Goal: Contribute content: Add original content to the website for others to see

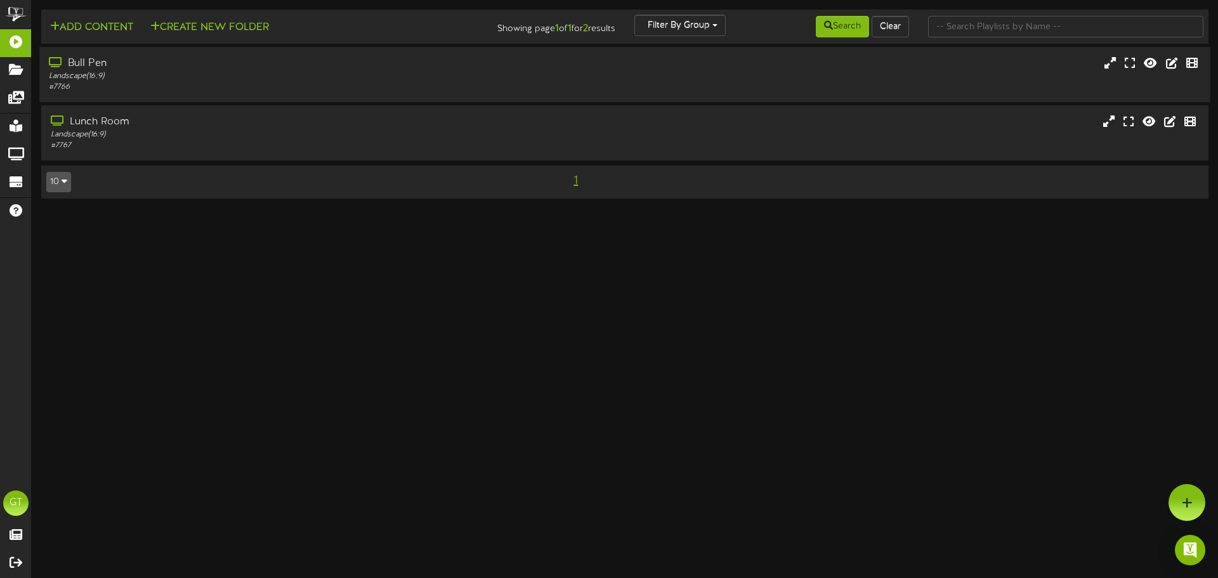
click at [367, 70] on div "Bull Pen" at bounding box center [283, 63] width 469 height 15
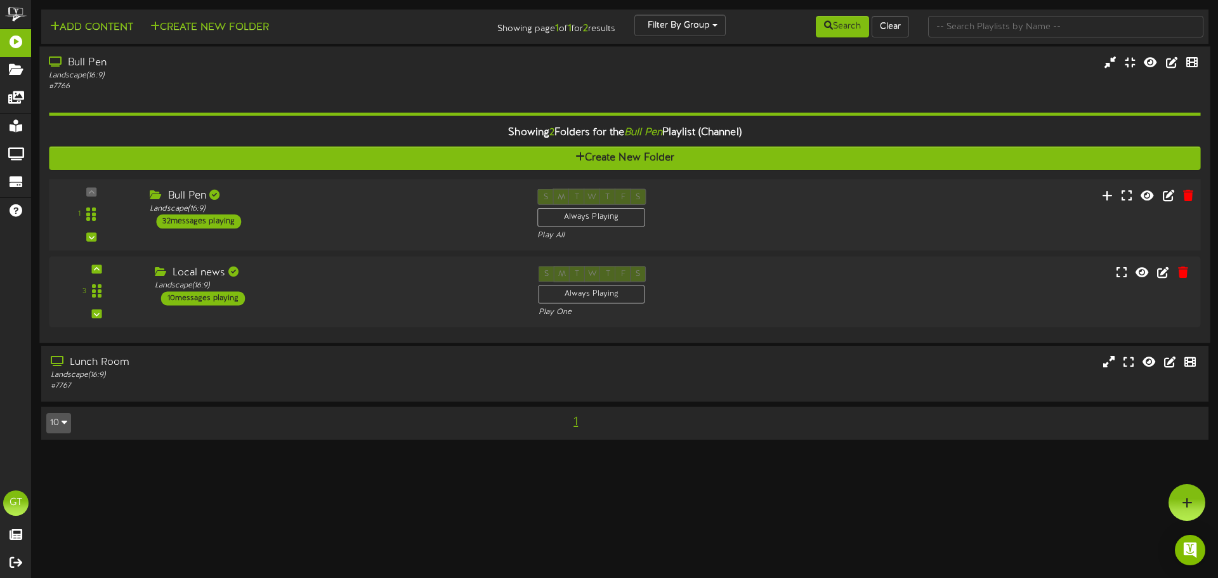
click at [346, 198] on div "Bull Pen" at bounding box center [334, 195] width 368 height 15
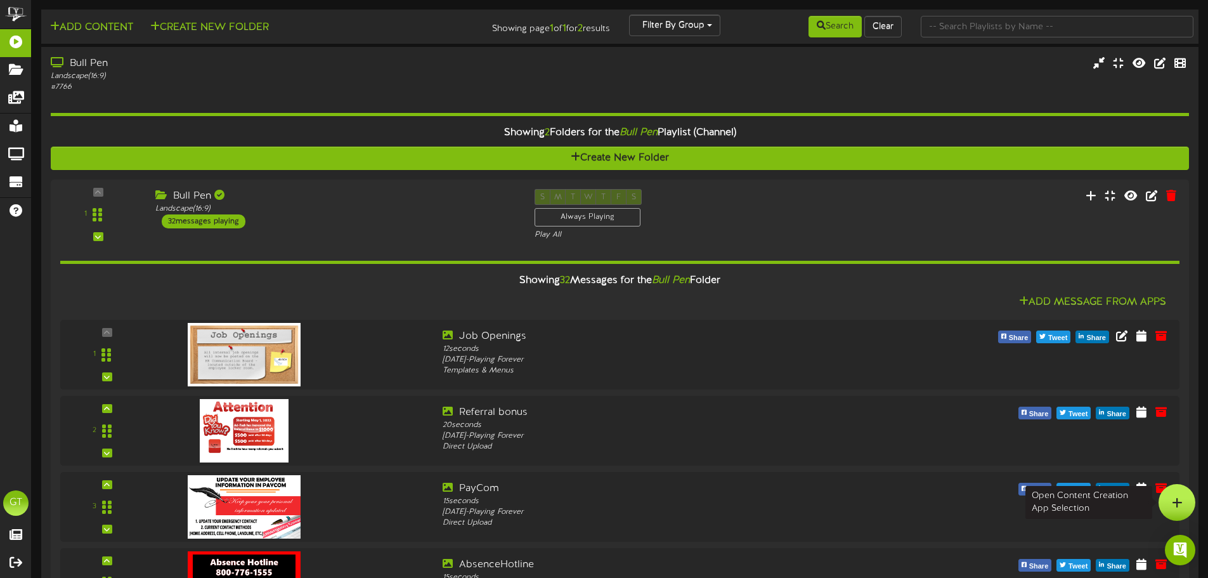
click at [1186, 498] on div at bounding box center [1177, 502] width 37 height 37
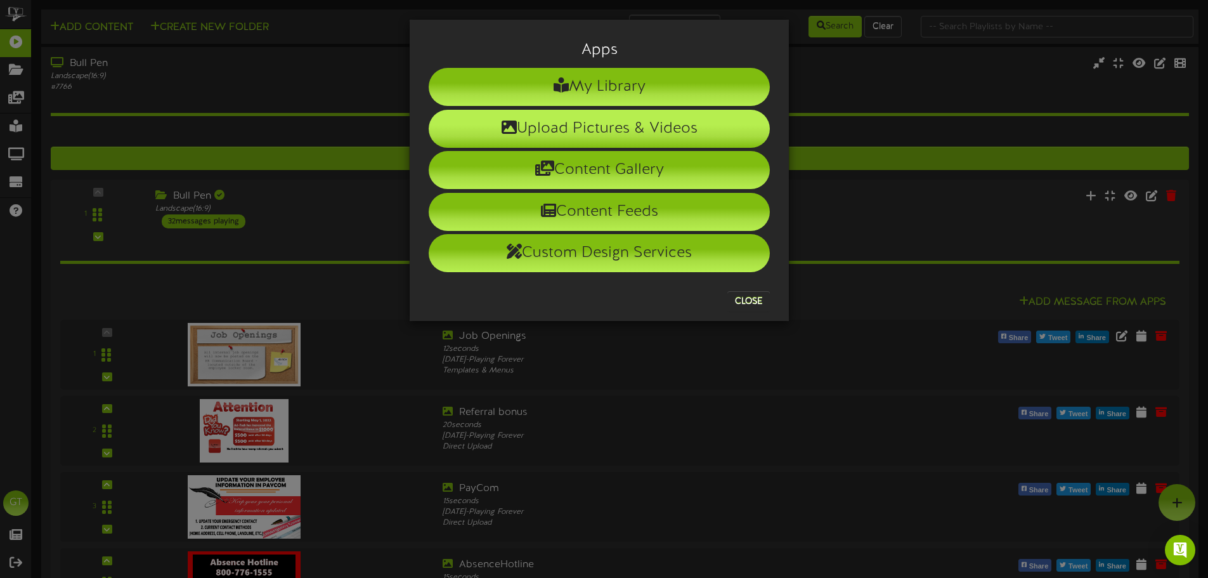
click at [675, 135] on li "Upload Pictures & Videos" at bounding box center [599, 129] width 341 height 38
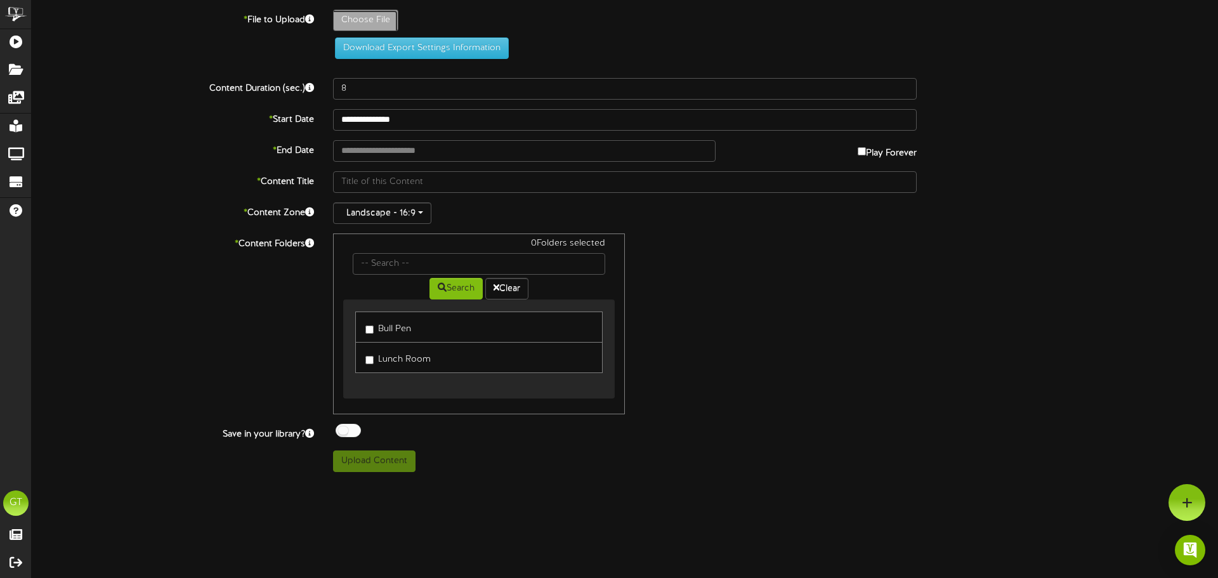
type input "**********"
type input "8182025ComapnyAnnouncement"
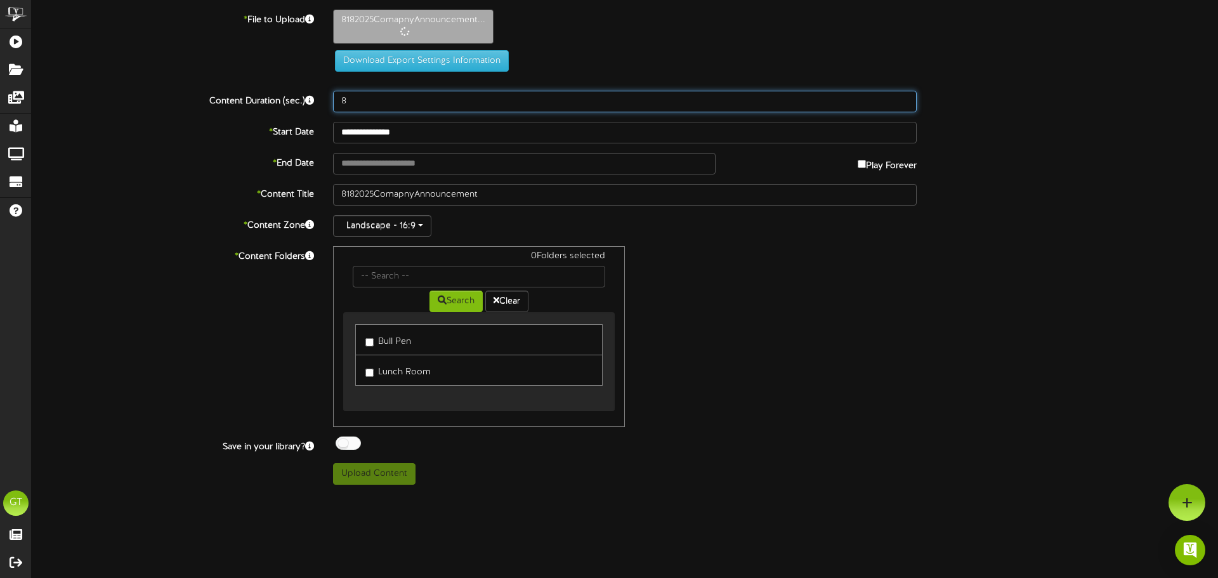
click at [417, 106] on input "8" at bounding box center [624, 102] width 583 height 22
type input "30"
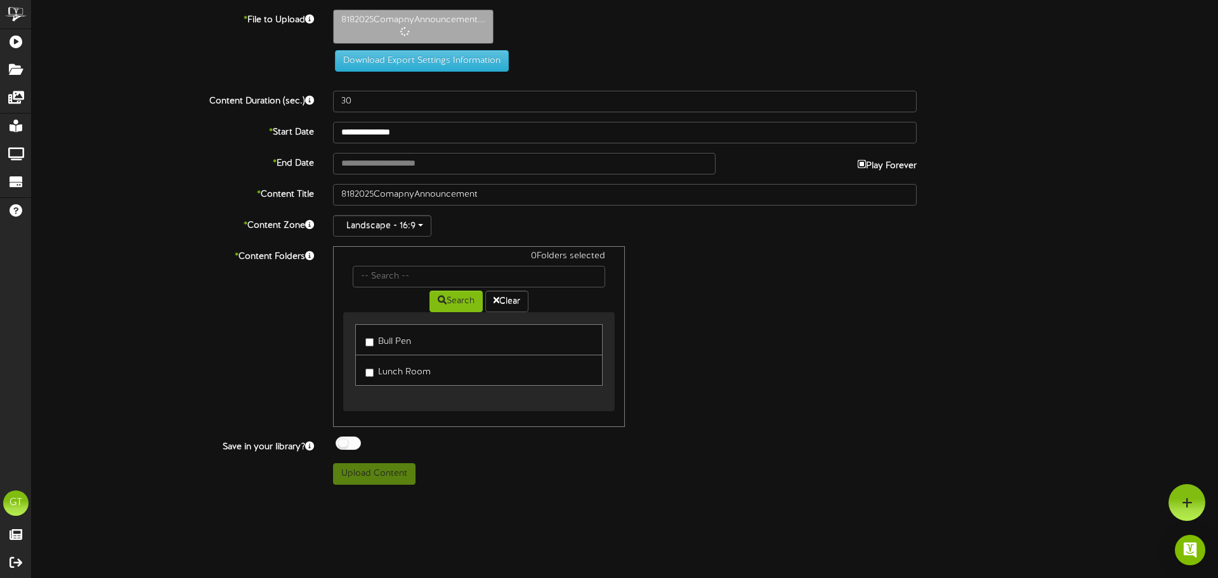
type input "**********"
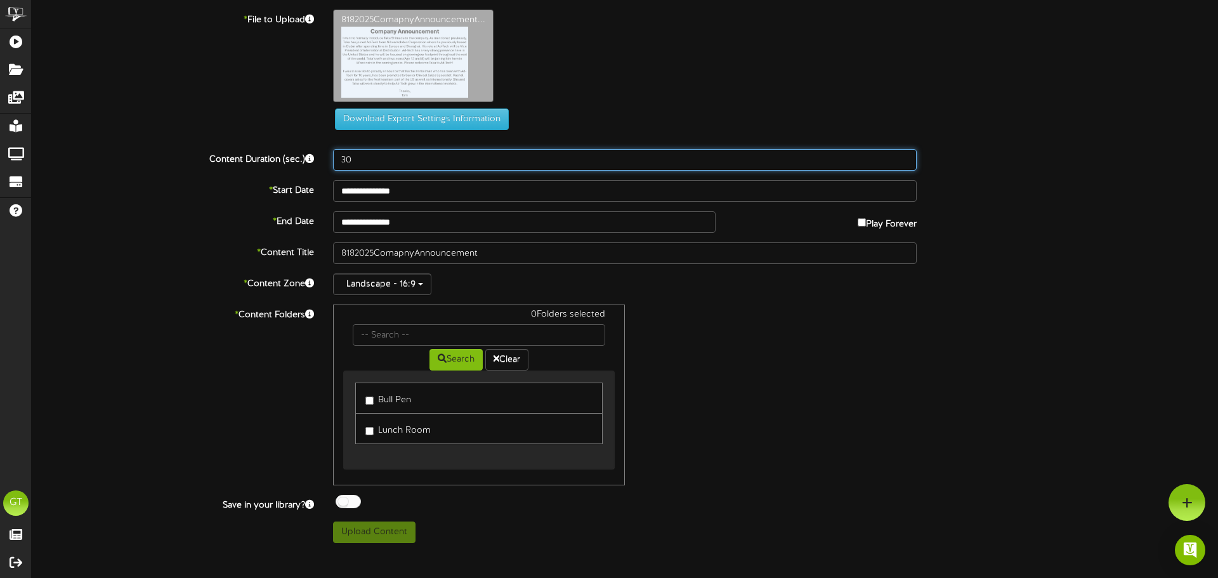
click at [433, 164] on input "30" at bounding box center [624, 160] width 583 height 22
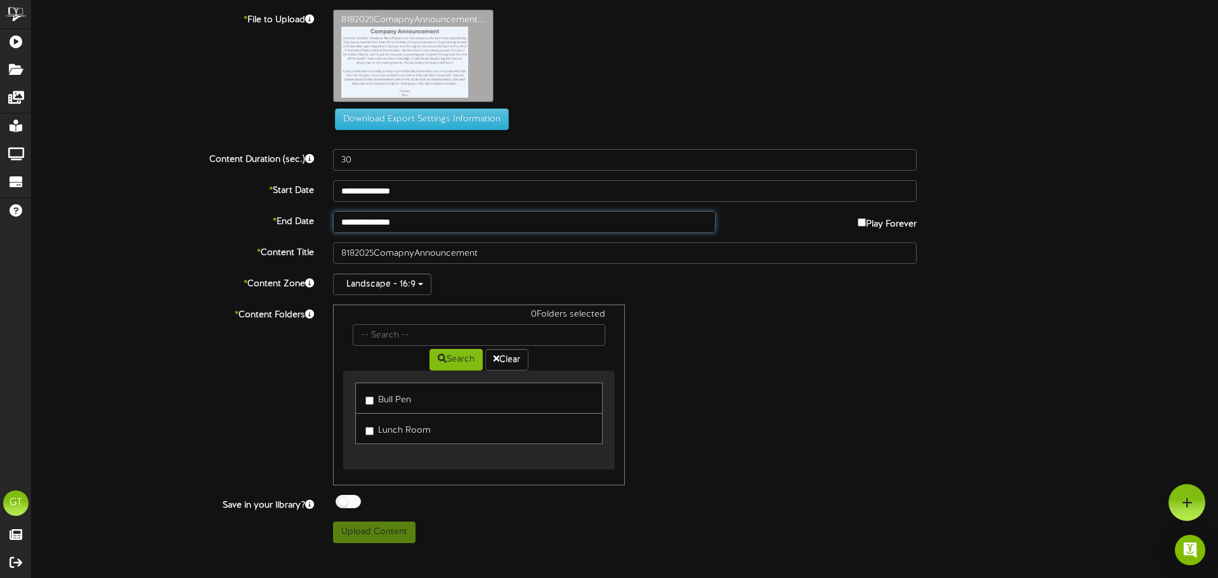
click at [433, 221] on input "**********" at bounding box center [524, 222] width 382 height 22
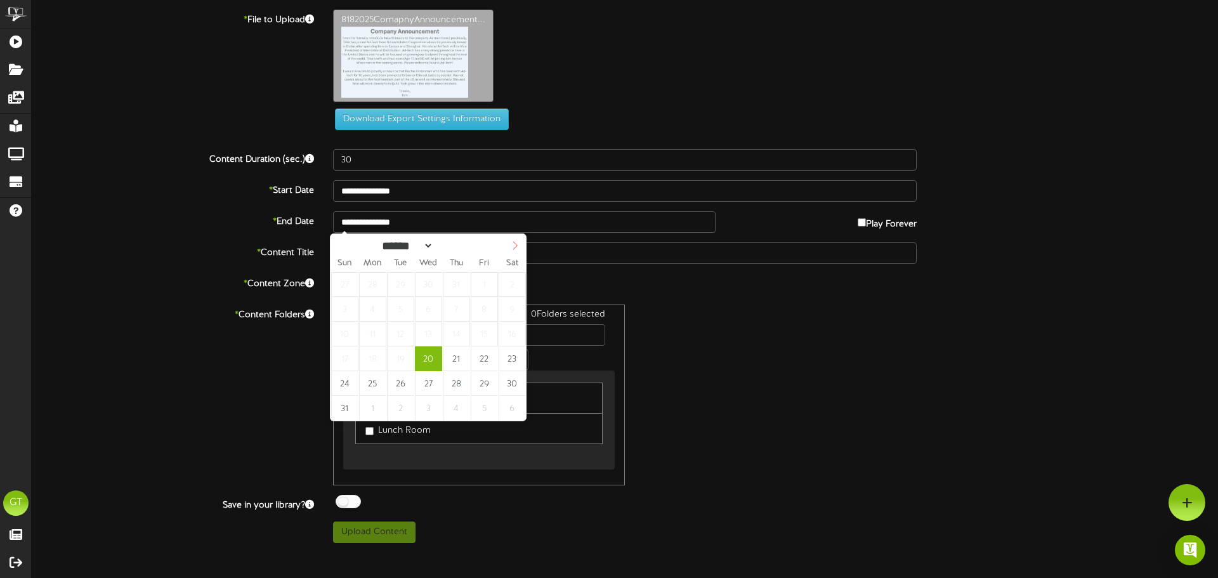
select select "*"
click at [512, 241] on span at bounding box center [515, 245] width 22 height 22
type input "**********"
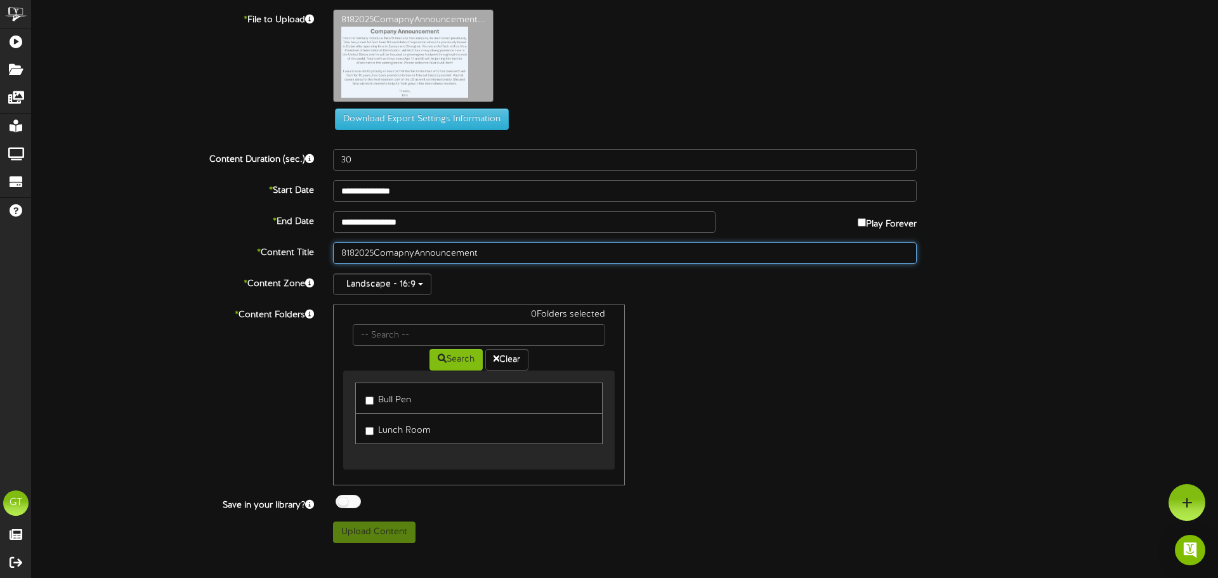
click at [348, 253] on input "8182025ComapnyAnnouncement" at bounding box center [624, 253] width 583 height 22
click at [346, 251] on input "8182025ComapnyAnnouncement" at bounding box center [624, 253] width 583 height 22
click at [410, 252] on input "[DATE] Comapny Announcement" at bounding box center [624, 253] width 583 height 22
click at [535, 254] on input "[DATE] Company Announcement" at bounding box center [624, 253] width 583 height 22
type input "[DATE] Company Announcement"
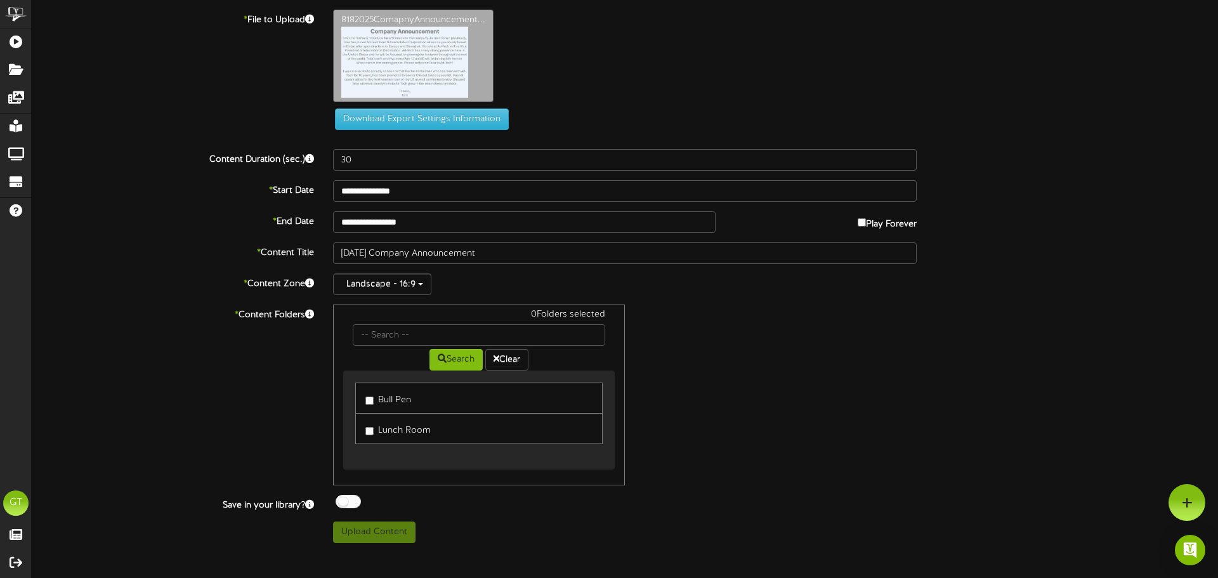
click at [379, 393] on label "Bull Pen" at bounding box center [388, 397] width 46 height 17
click at [388, 429] on label "Lunch Room" at bounding box center [397, 428] width 65 height 17
click at [394, 533] on button "Upload Content" at bounding box center [374, 532] width 82 height 22
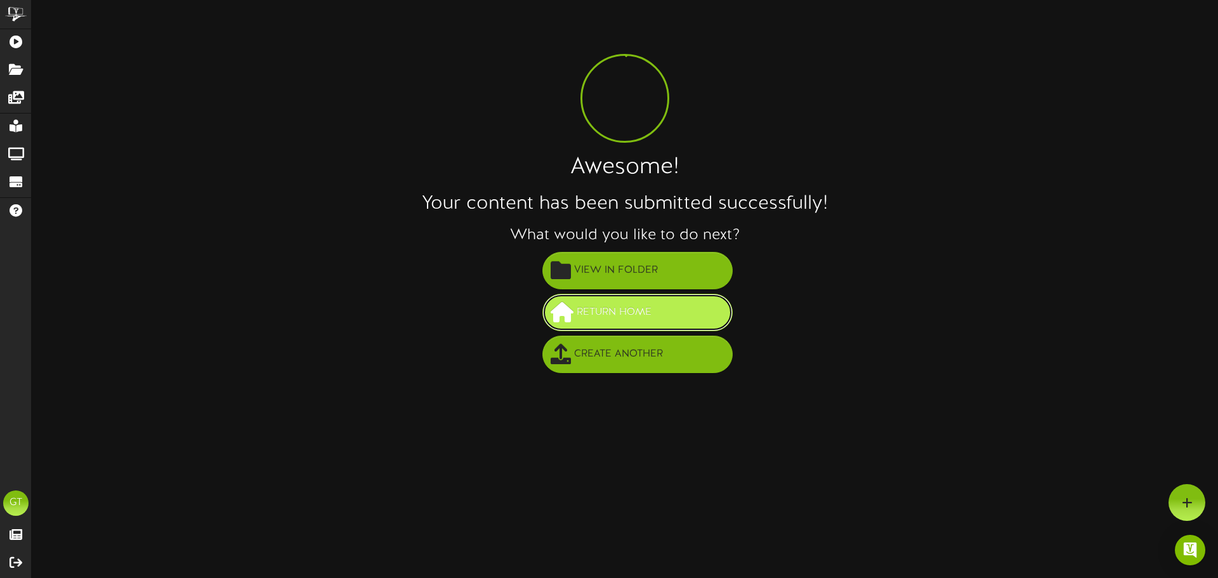
click at [588, 310] on span "Return Home" at bounding box center [613, 312] width 81 height 21
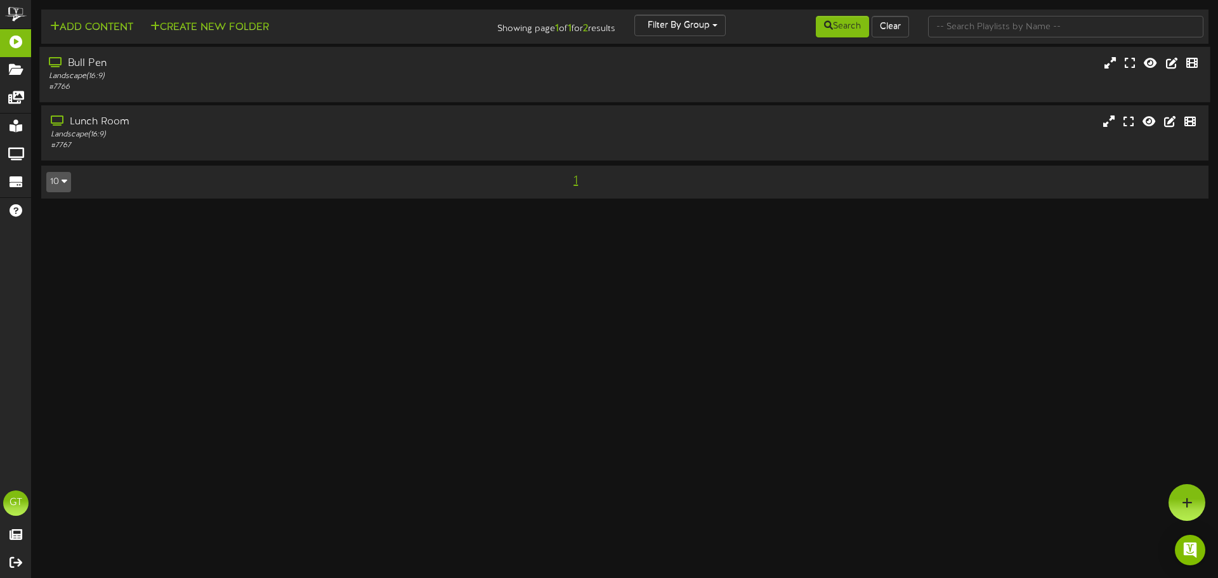
click at [218, 70] on div "Bull Pen" at bounding box center [283, 63] width 469 height 15
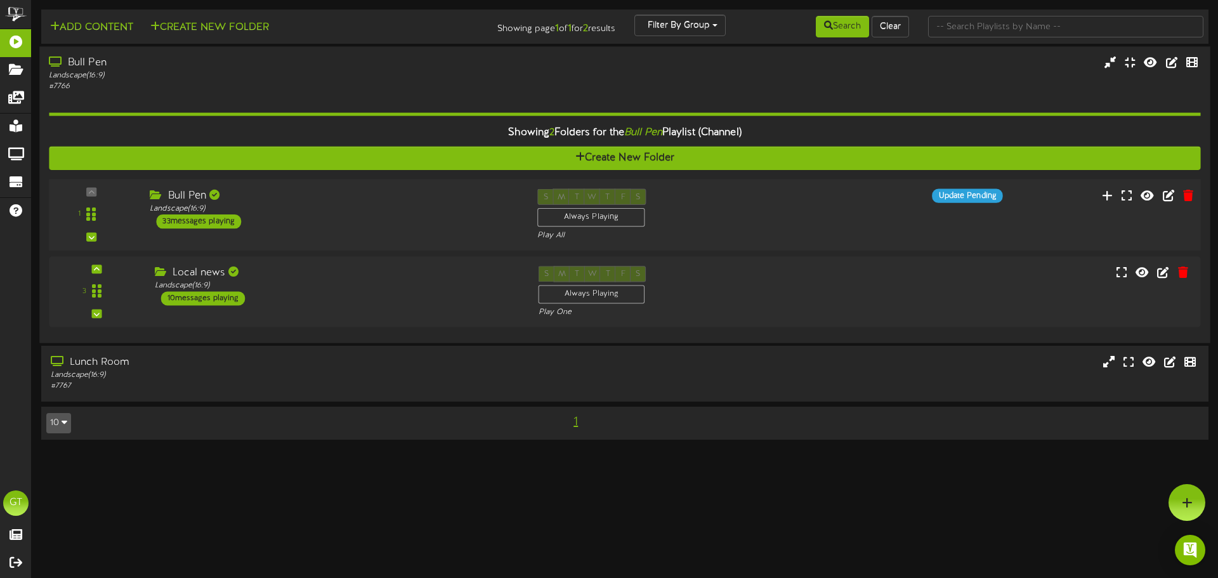
click at [340, 217] on div "Bull Pen Landscape ( 16:9 ) 33 messages playing" at bounding box center [333, 208] width 387 height 40
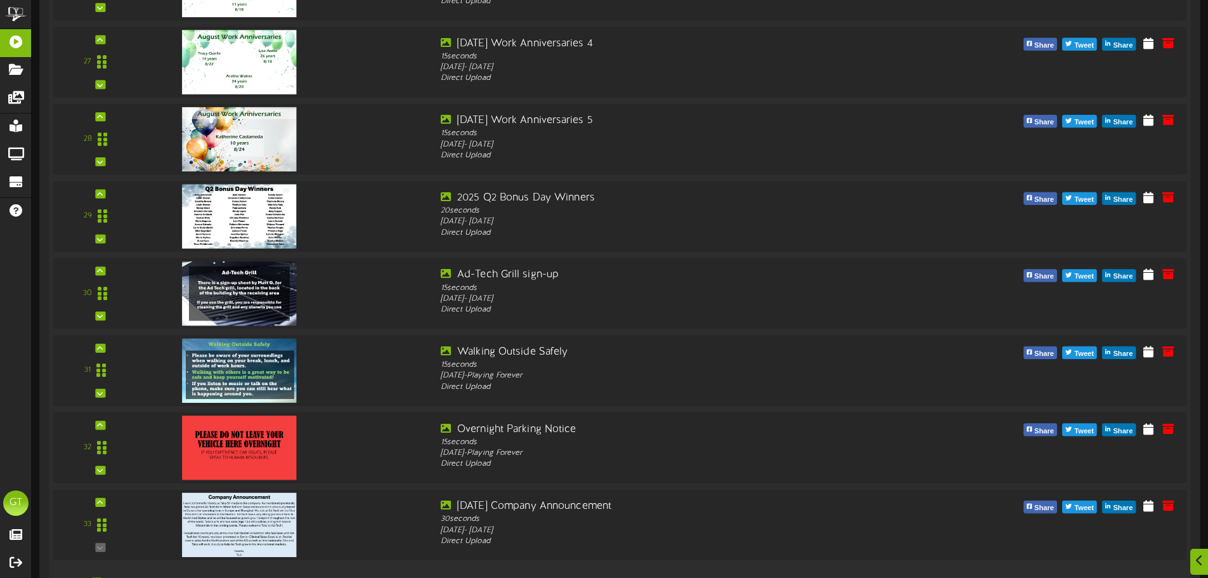
scroll to position [2464, 0]
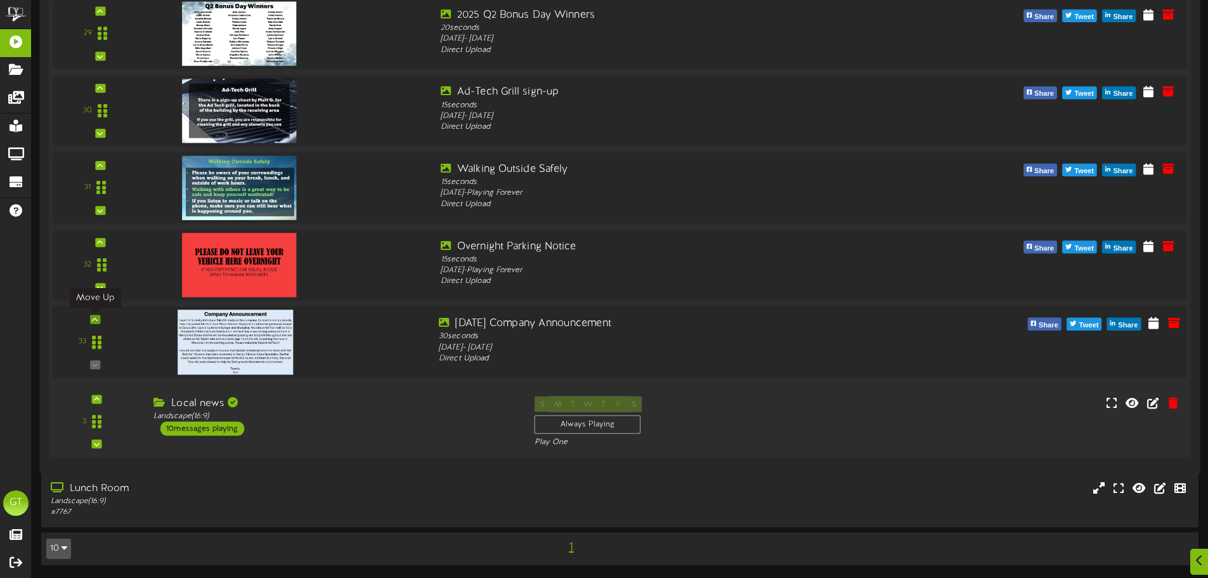
click at [94, 317] on icon at bounding box center [95, 319] width 6 height 6
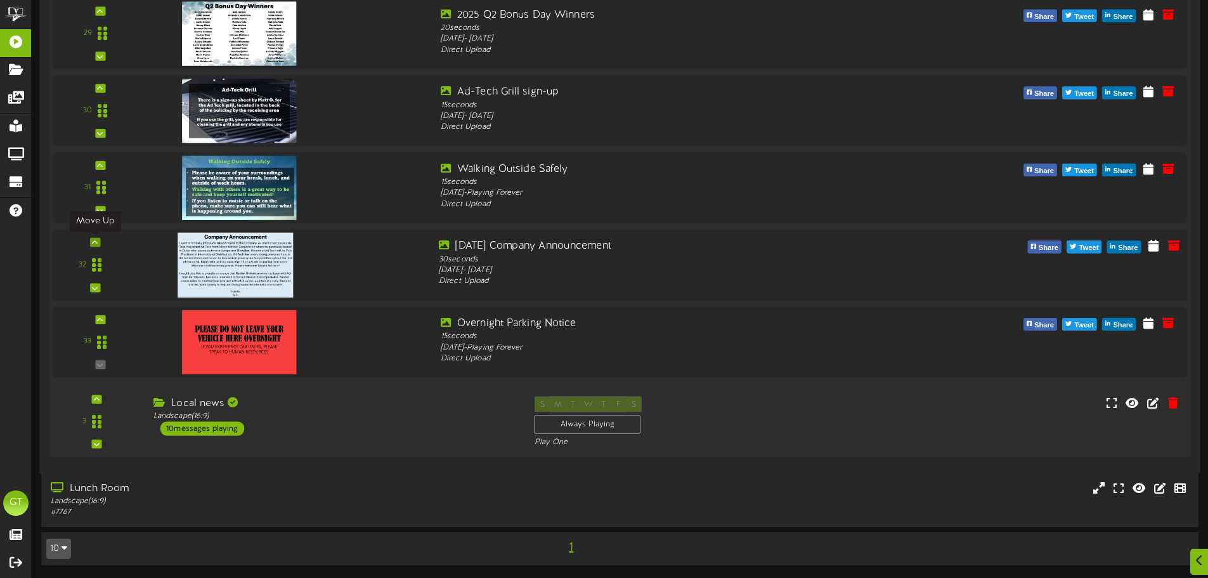
click at [91, 241] on div at bounding box center [95, 242] width 10 height 9
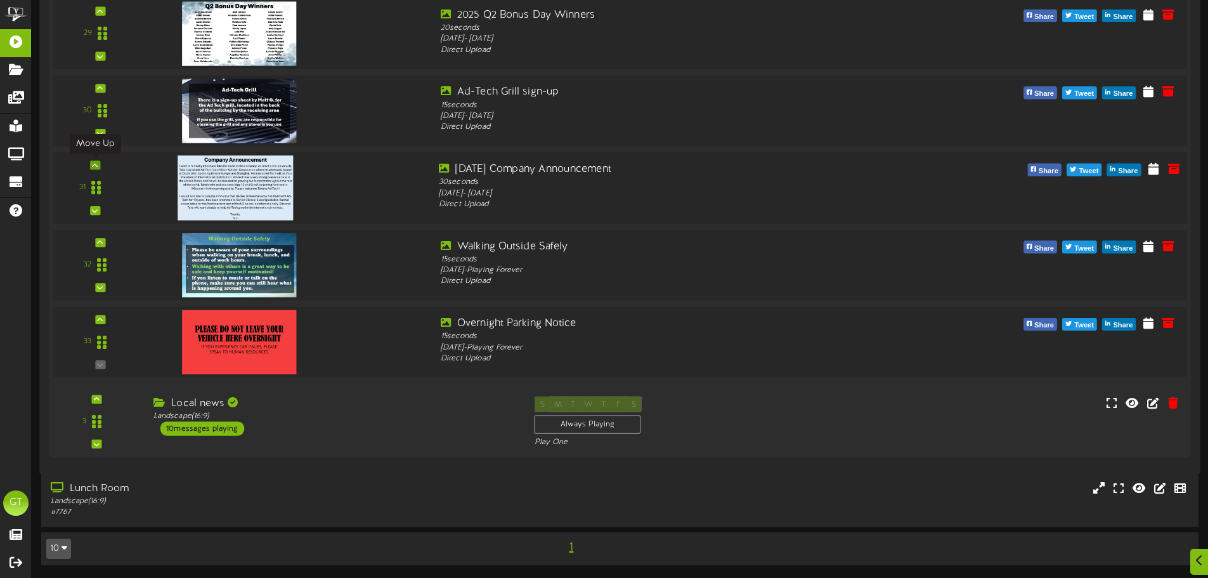
click at [93, 167] on icon at bounding box center [95, 165] width 6 height 6
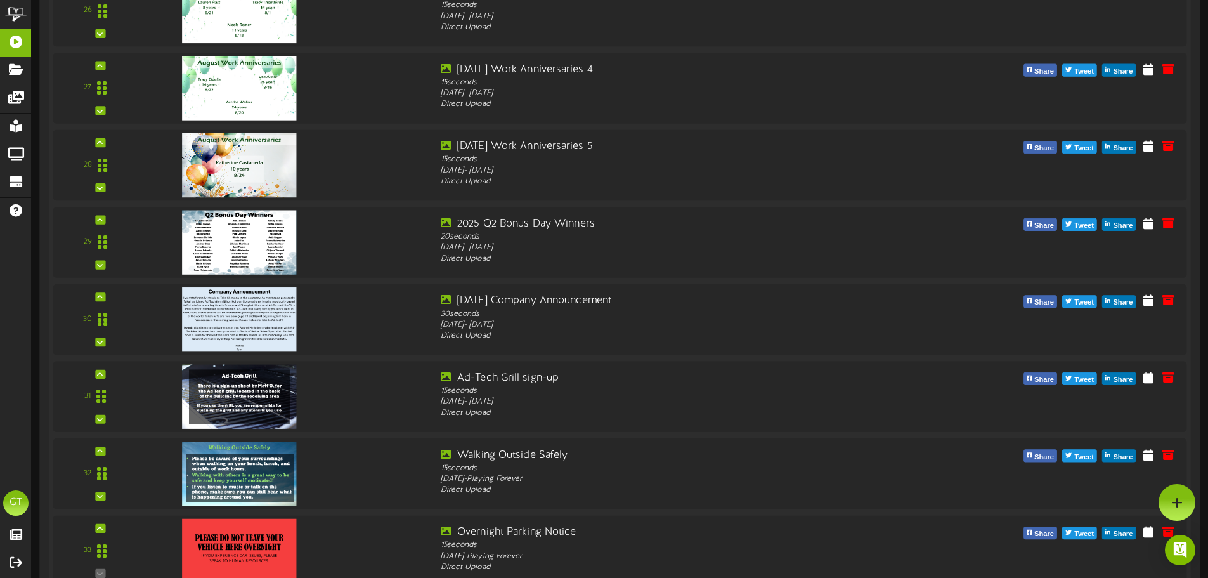
scroll to position [2253, 0]
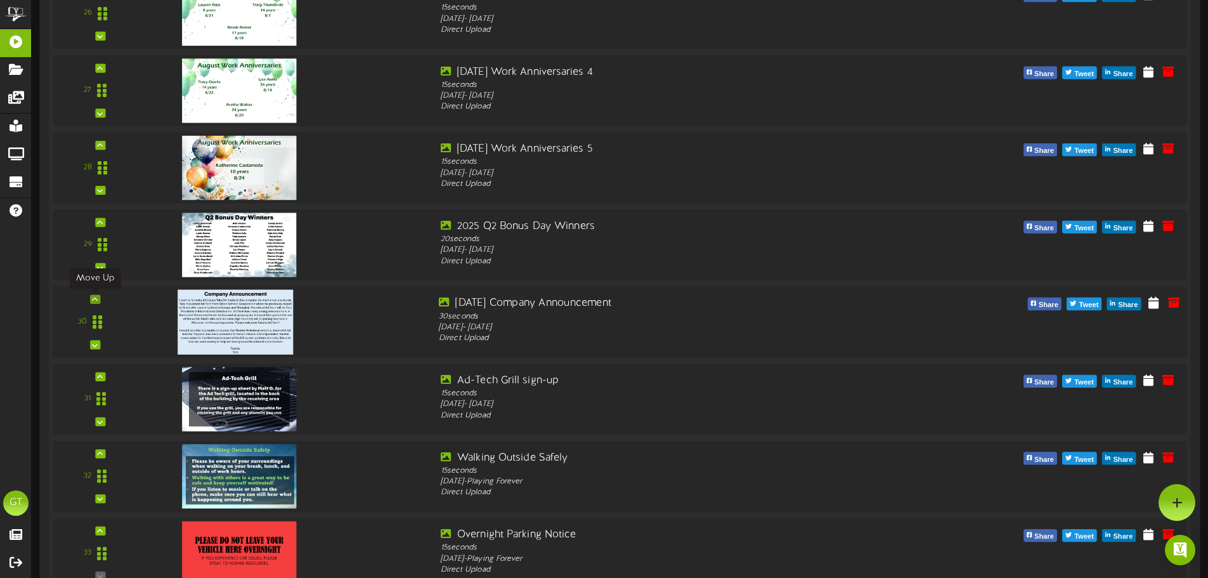
click at [93, 300] on icon at bounding box center [95, 299] width 6 height 6
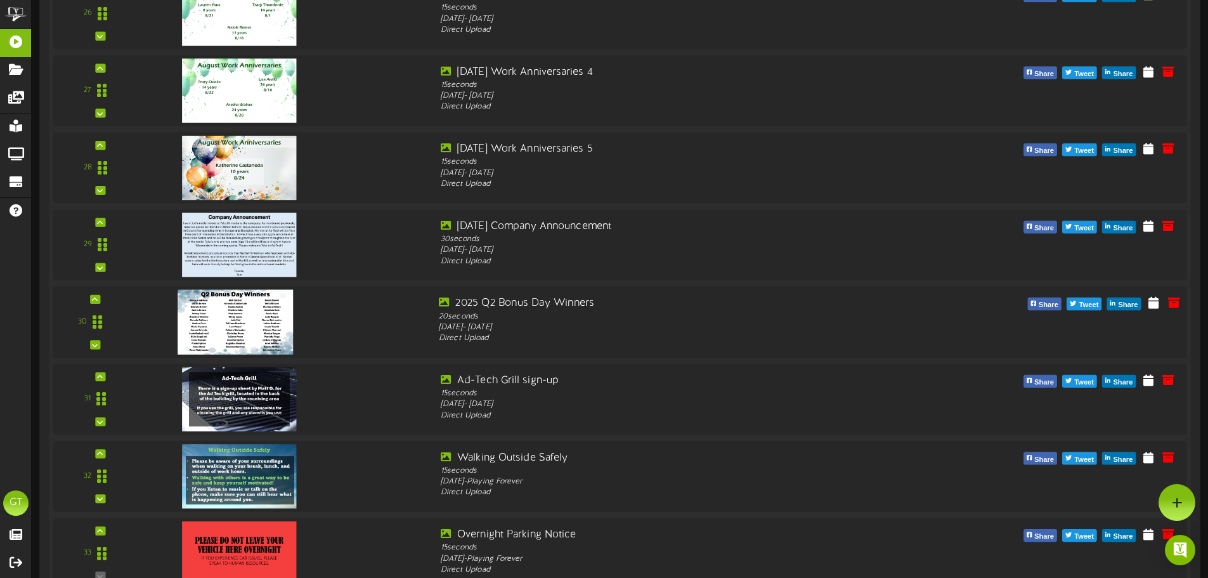
scroll to position [2147, 0]
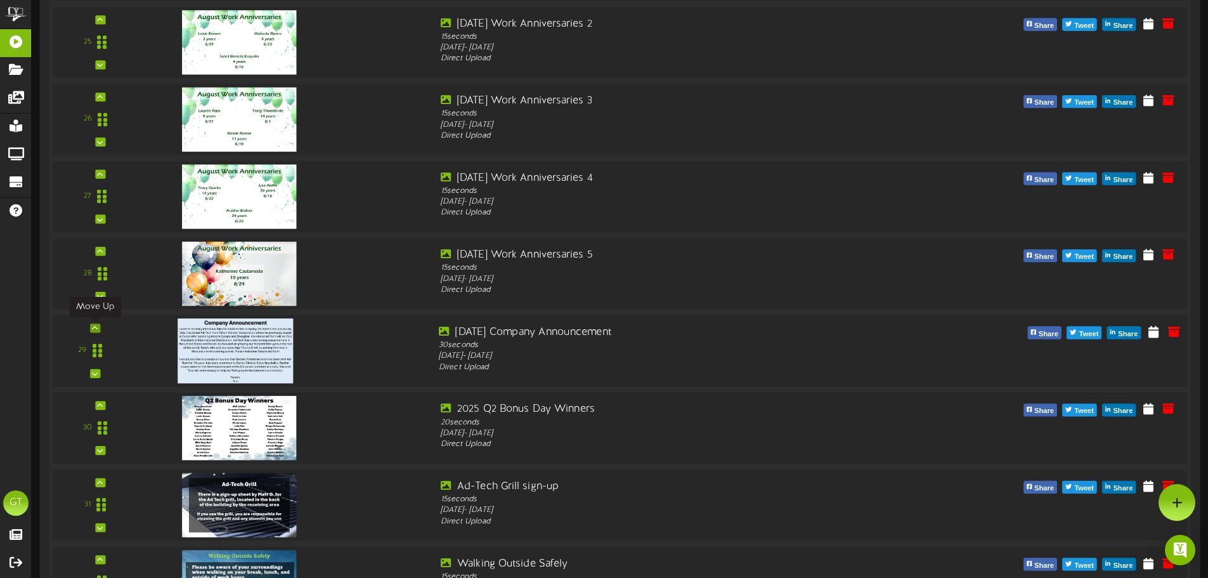
click at [98, 325] on icon at bounding box center [95, 328] width 6 height 6
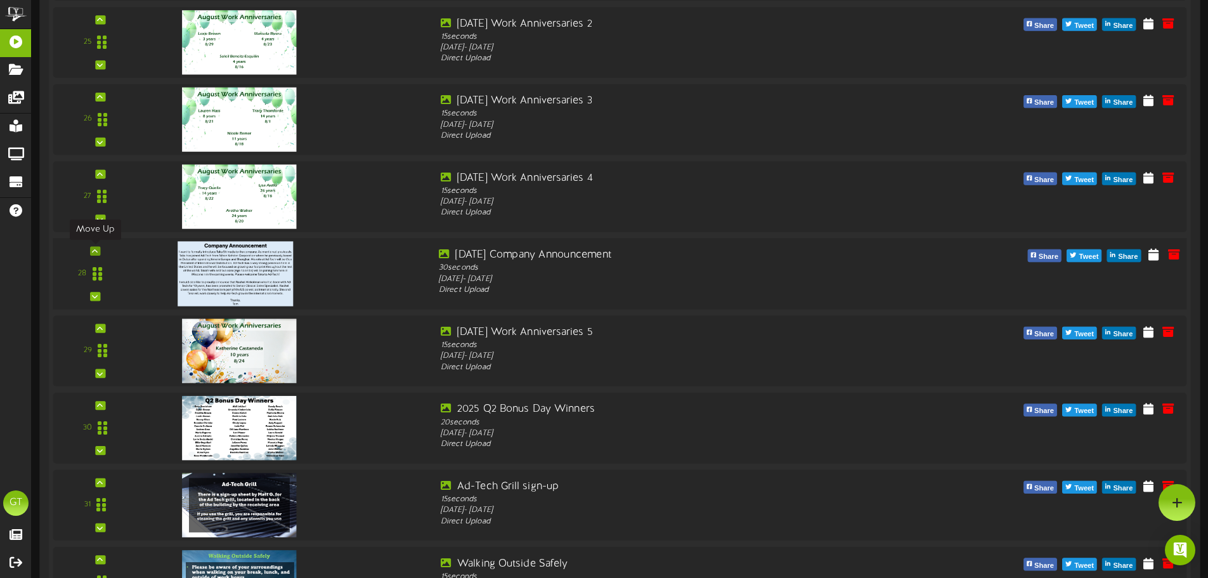
click at [94, 249] on icon at bounding box center [95, 250] width 6 height 6
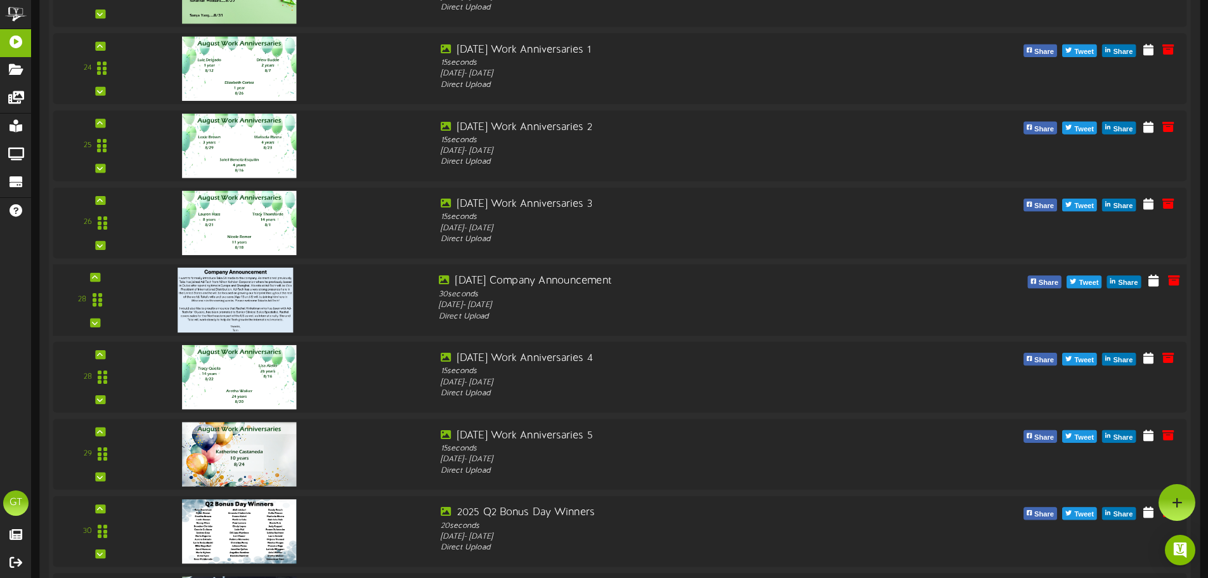
scroll to position [2041, 0]
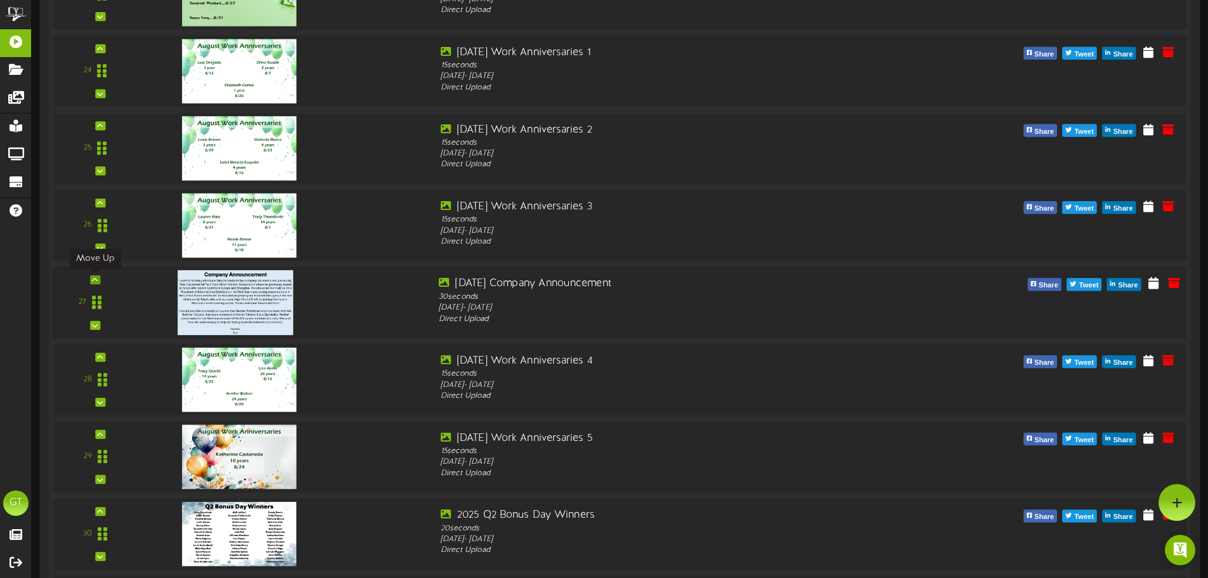
click at [92, 281] on icon at bounding box center [95, 280] width 6 height 6
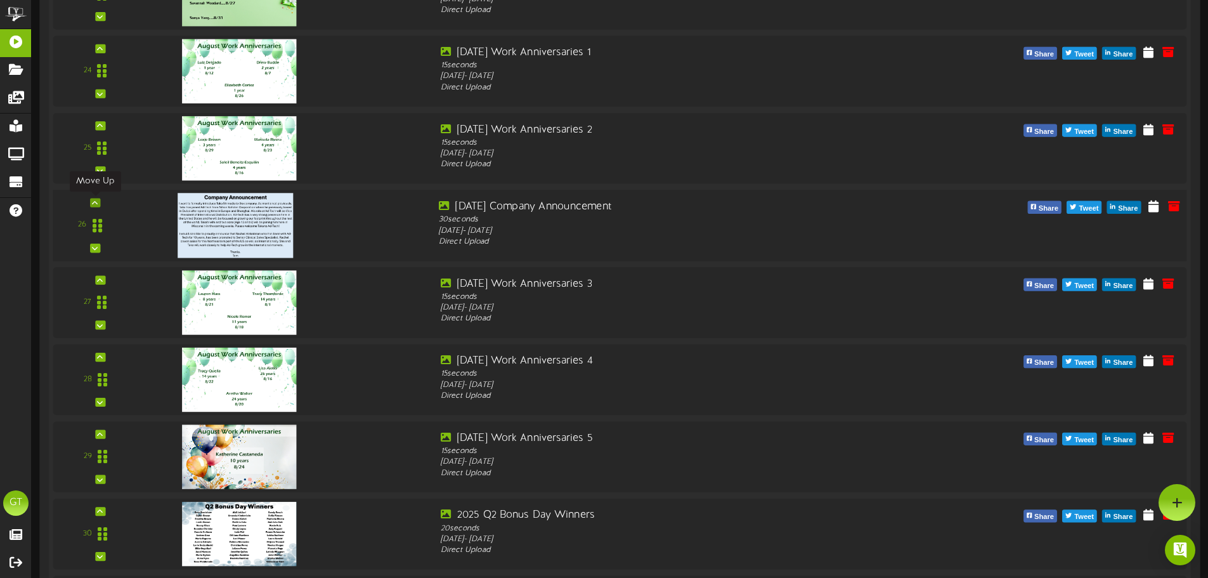
click at [95, 200] on icon at bounding box center [95, 202] width 6 height 6
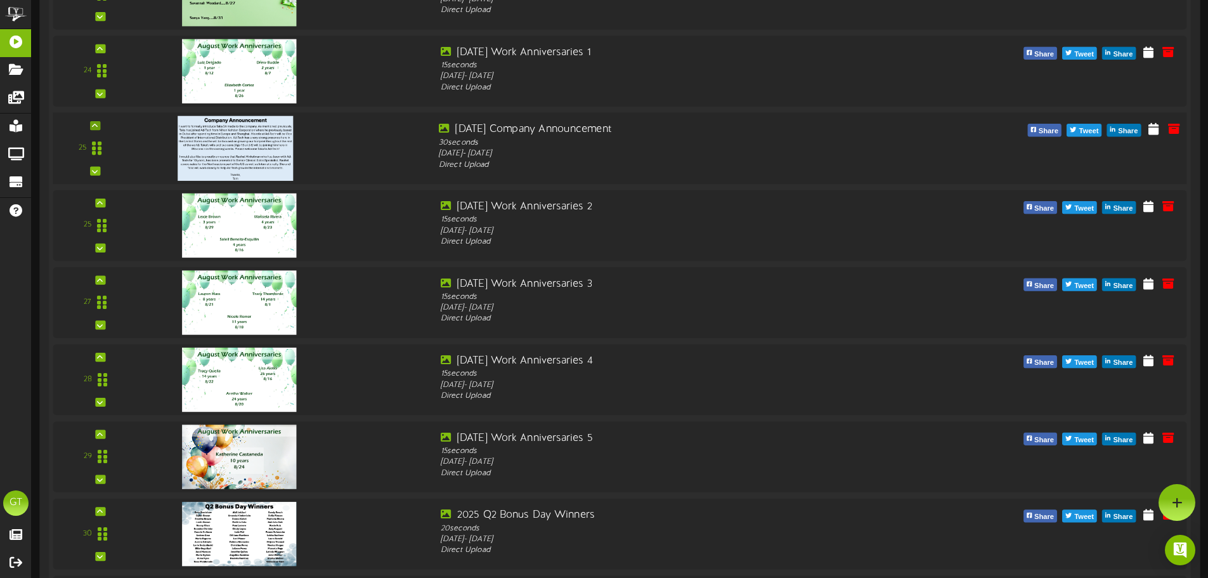
scroll to position [1936, 0]
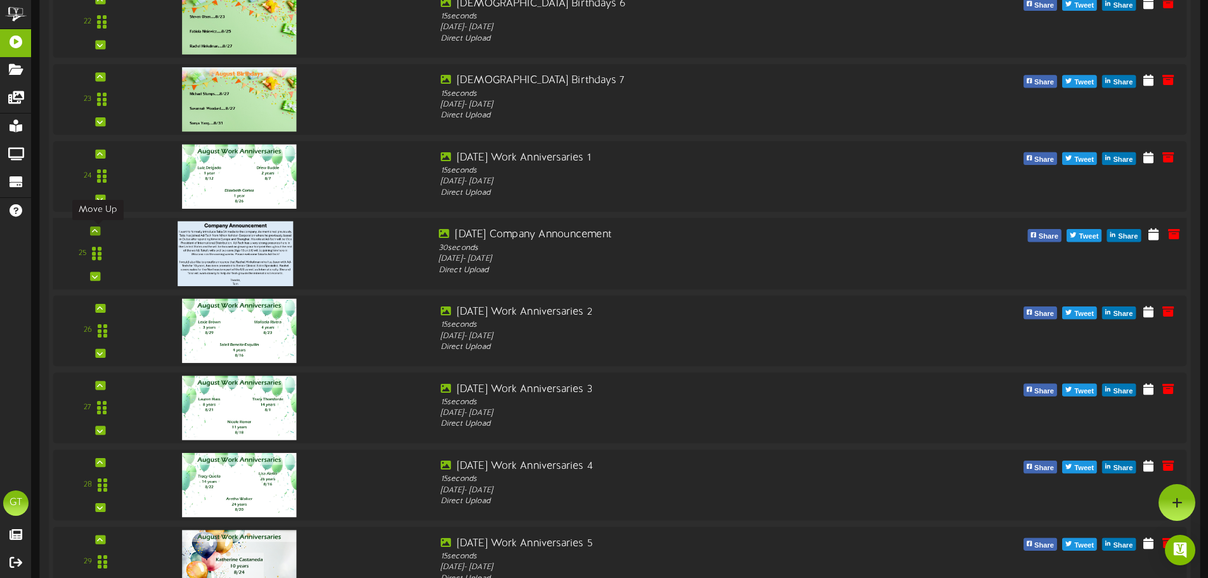
click at [97, 231] on icon at bounding box center [95, 231] width 6 height 6
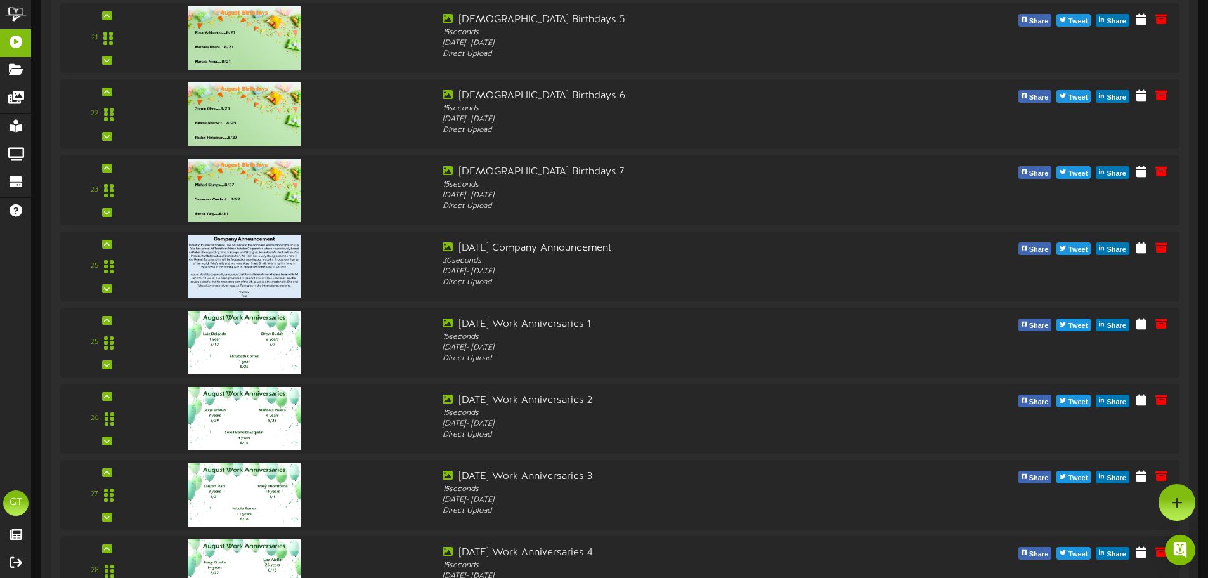
scroll to position [1830, 0]
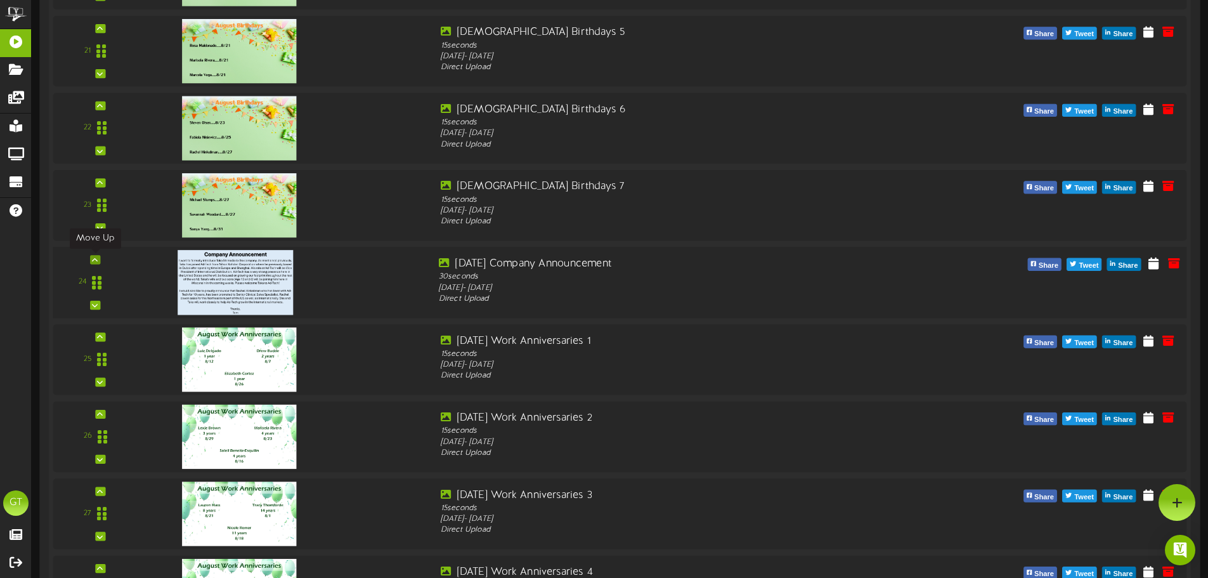
click at [96, 259] on icon at bounding box center [95, 259] width 6 height 6
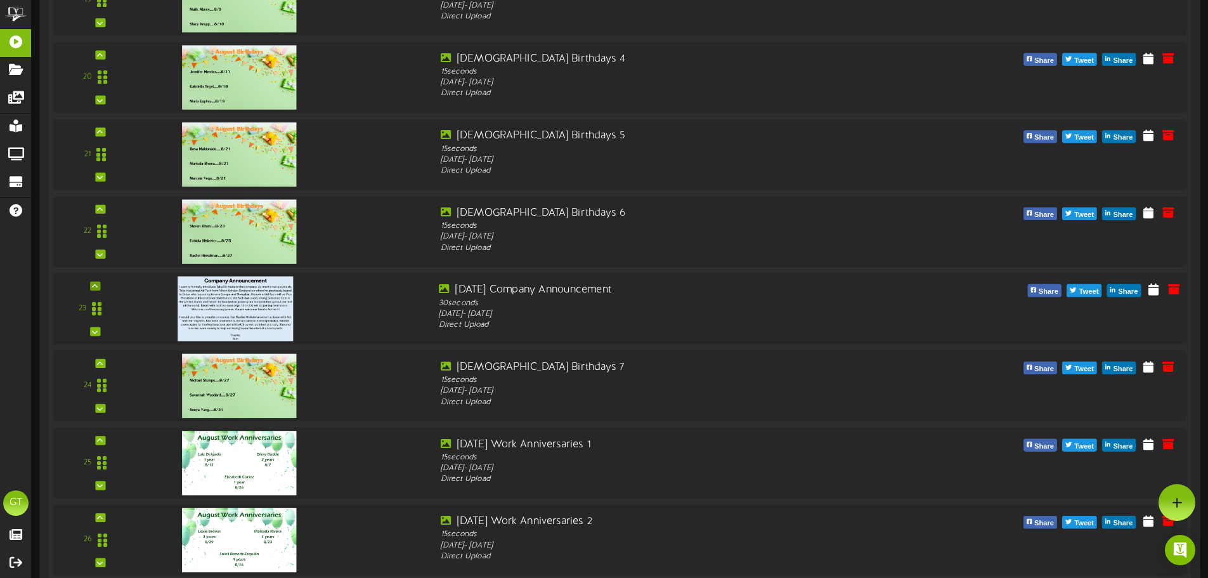
scroll to position [1724, 0]
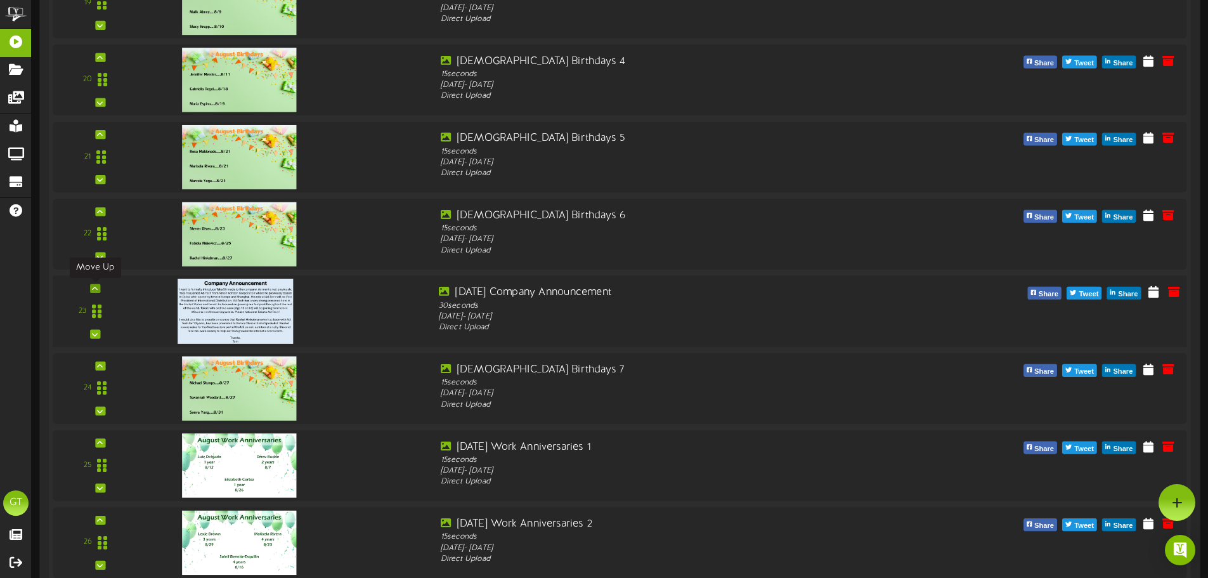
click at [98, 289] on icon at bounding box center [95, 288] width 6 height 6
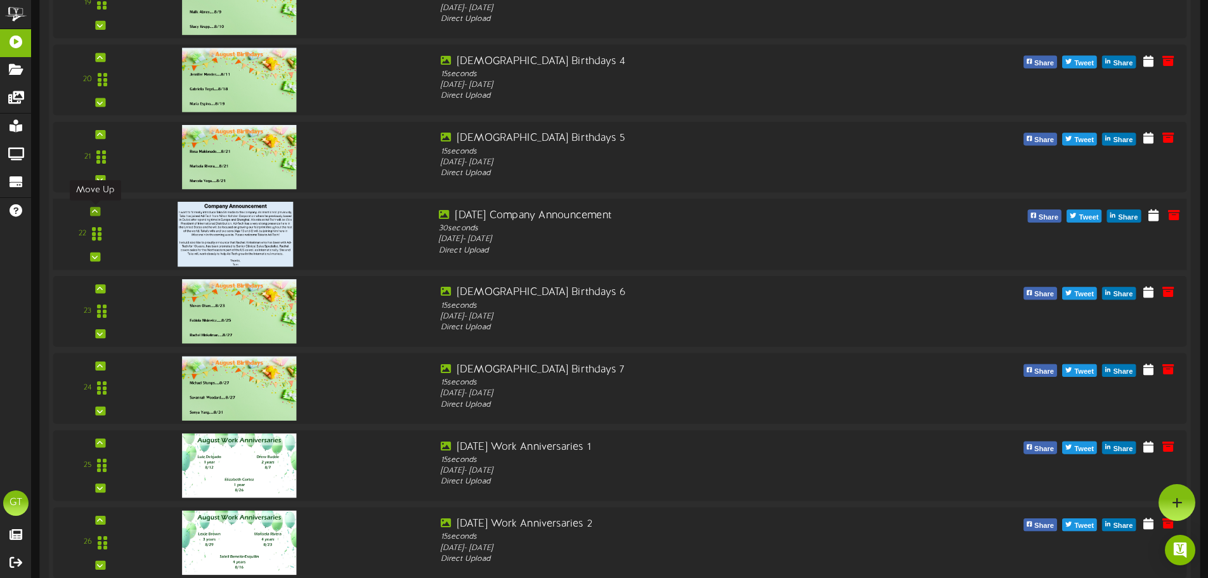
click at [94, 213] on icon at bounding box center [95, 211] width 6 height 6
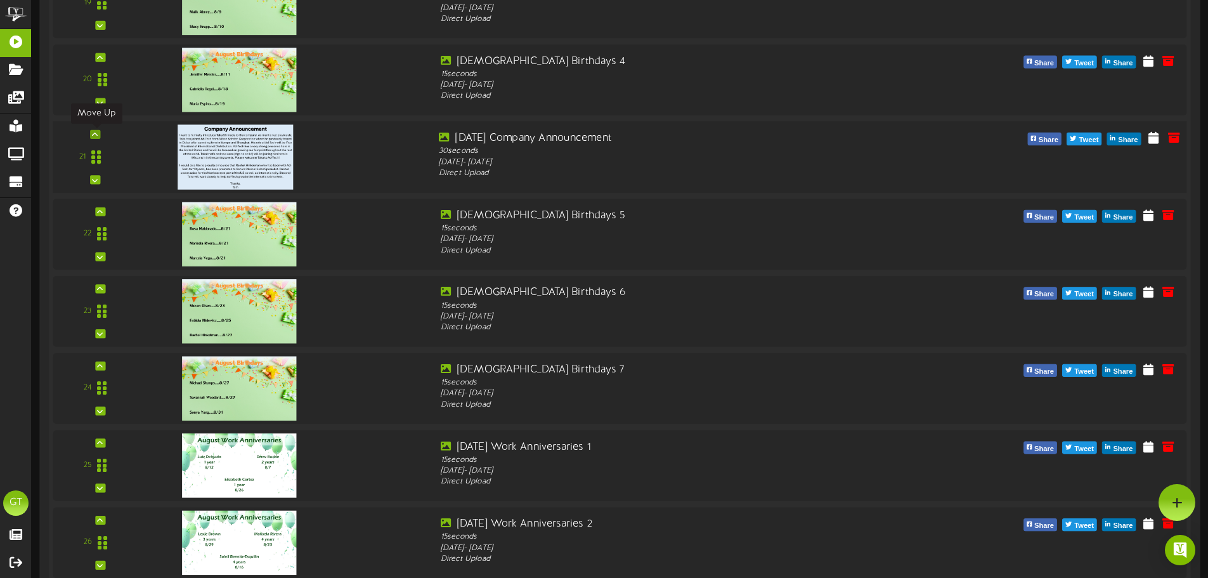
click at [94, 134] on icon at bounding box center [95, 134] width 6 height 6
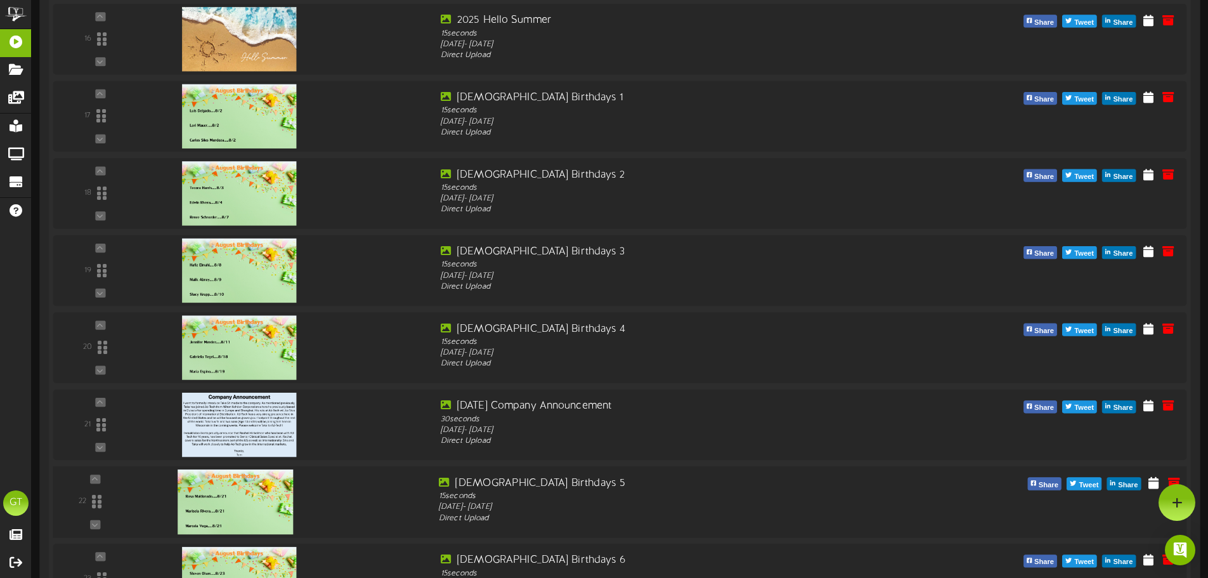
scroll to position [1407, 0]
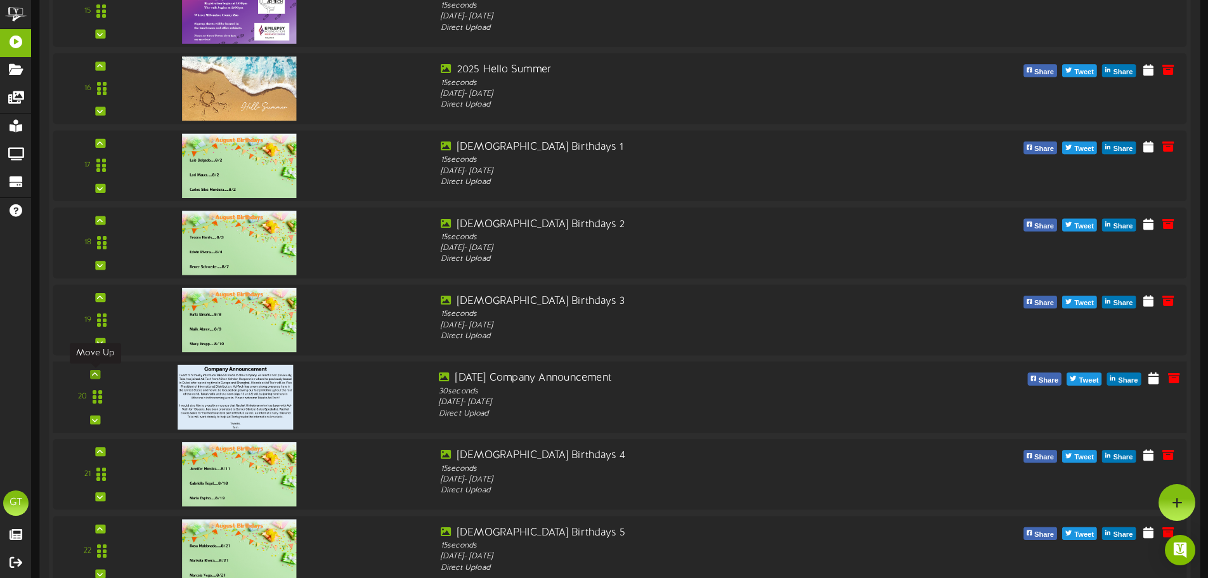
click at [91, 374] on div at bounding box center [95, 374] width 10 height 9
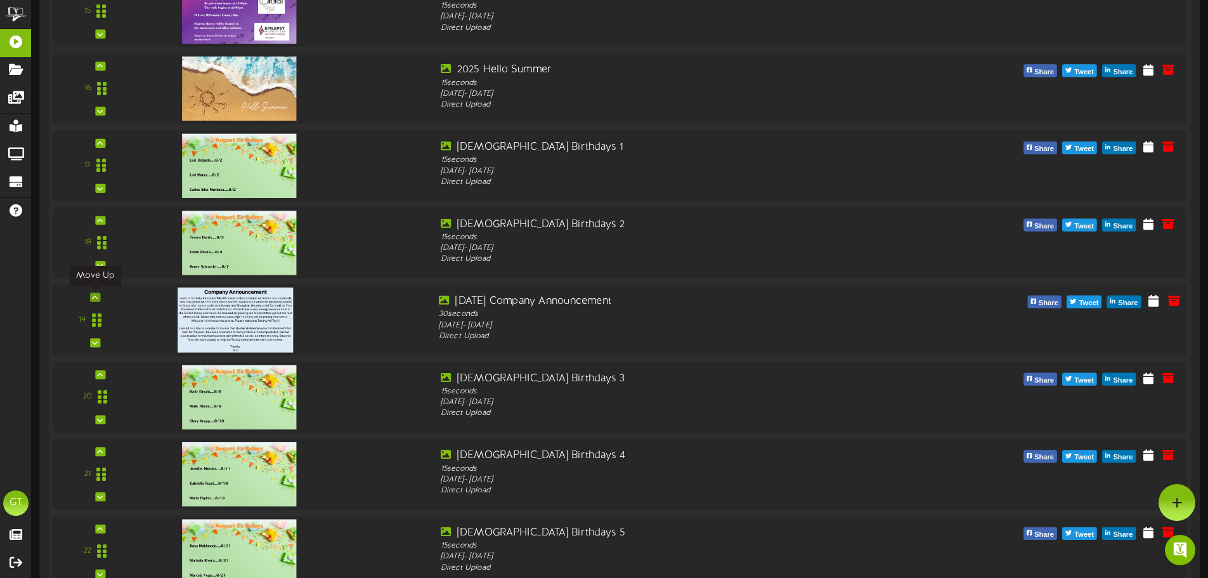
click at [93, 296] on icon at bounding box center [95, 297] width 6 height 6
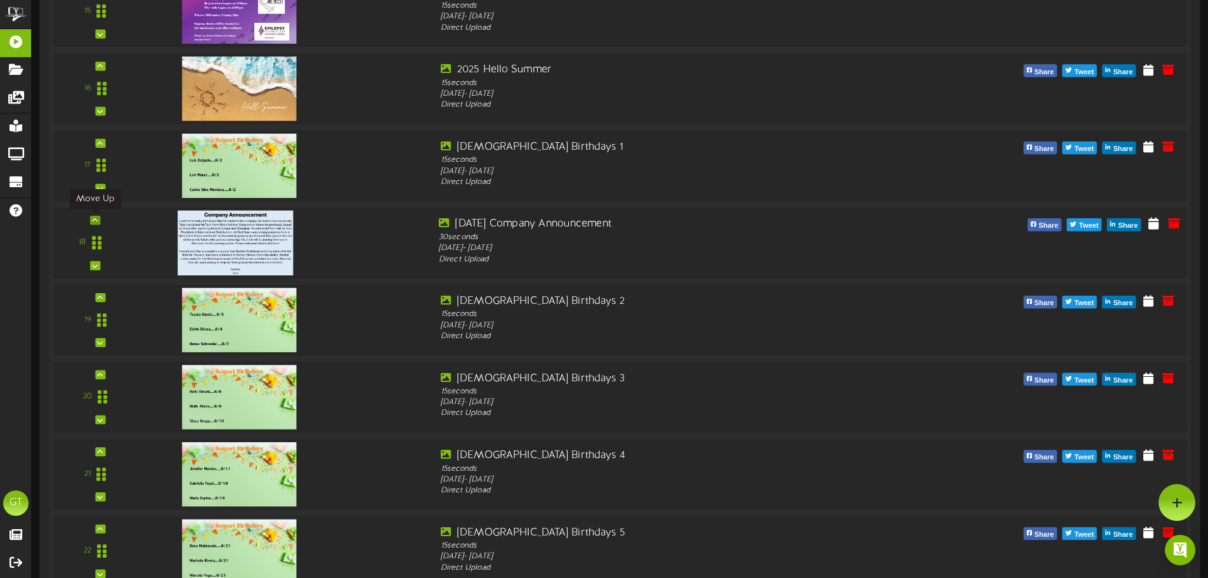
click at [94, 219] on icon at bounding box center [95, 220] width 6 height 6
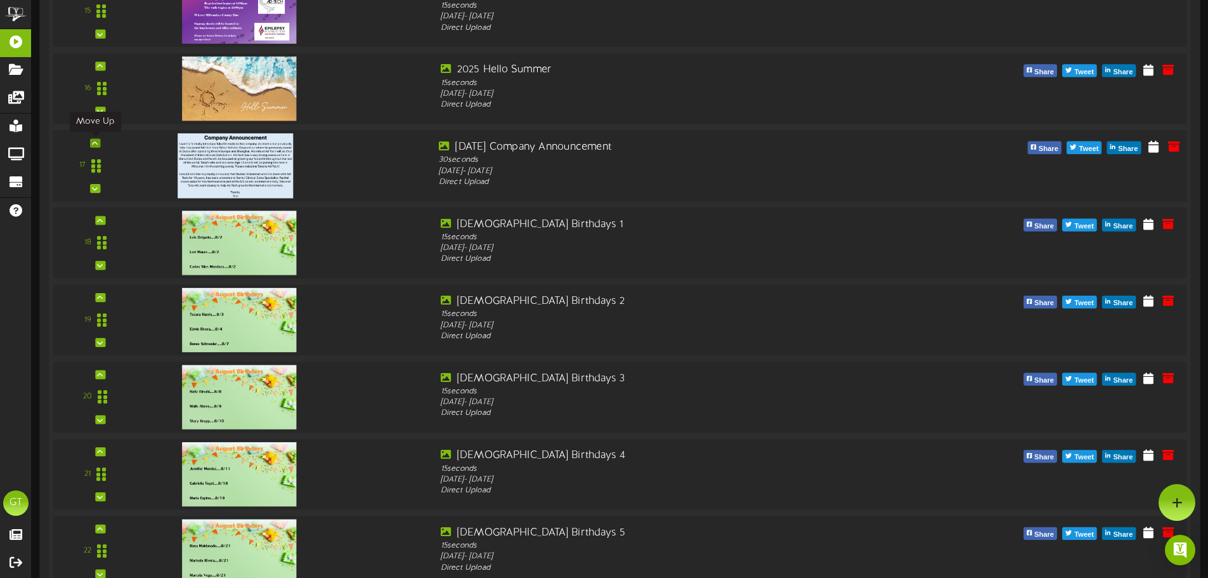
click at [93, 141] on icon at bounding box center [95, 143] width 6 height 6
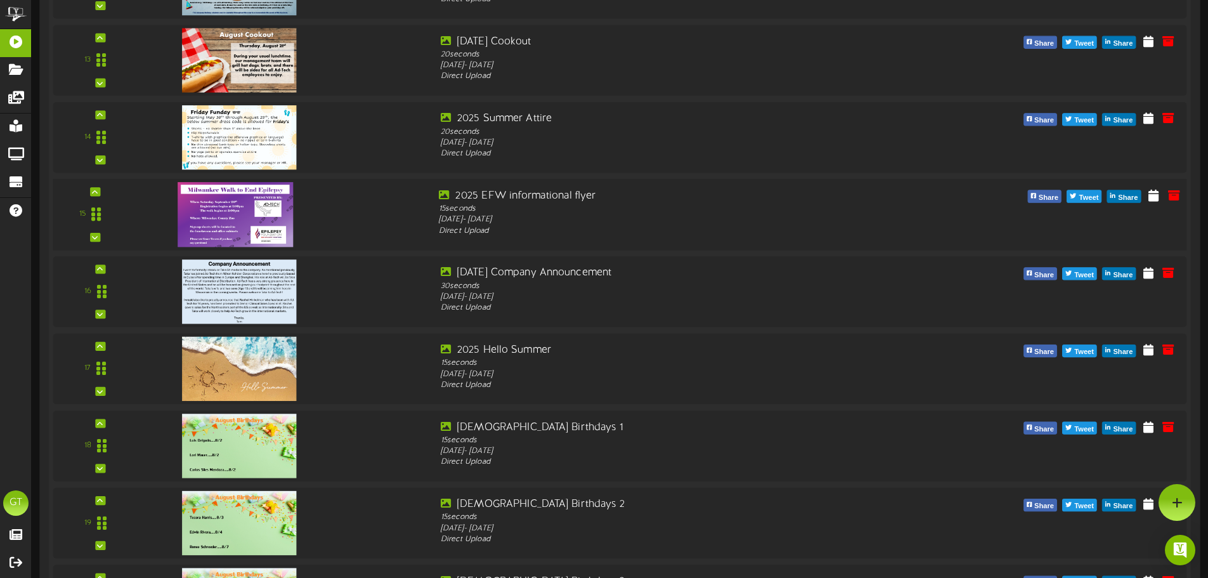
scroll to position [1196, 0]
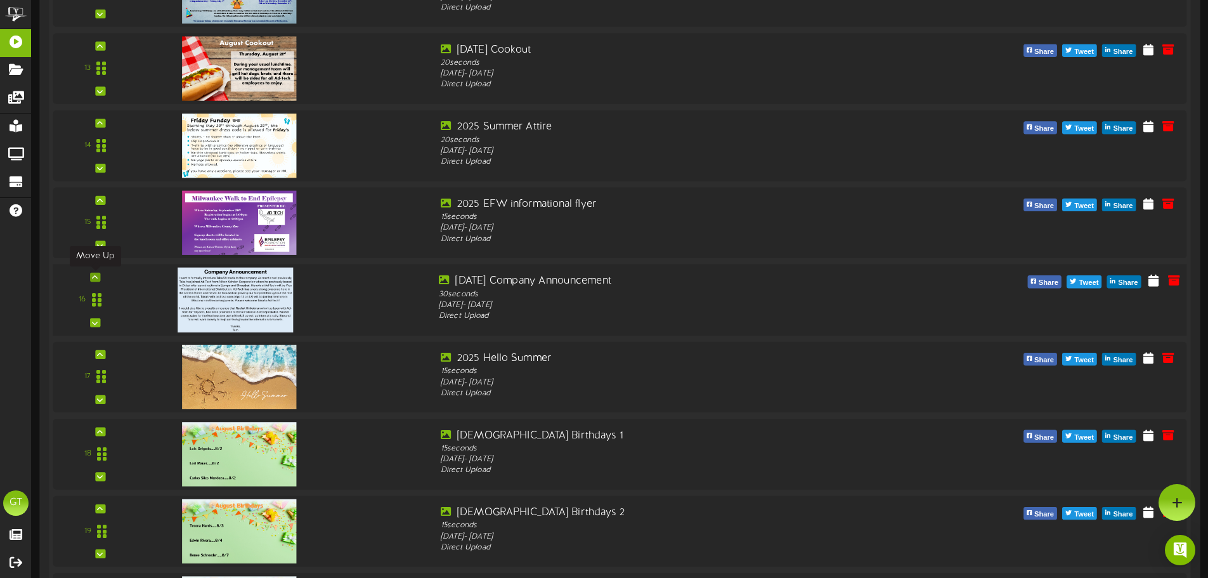
click at [94, 280] on icon at bounding box center [95, 277] width 6 height 6
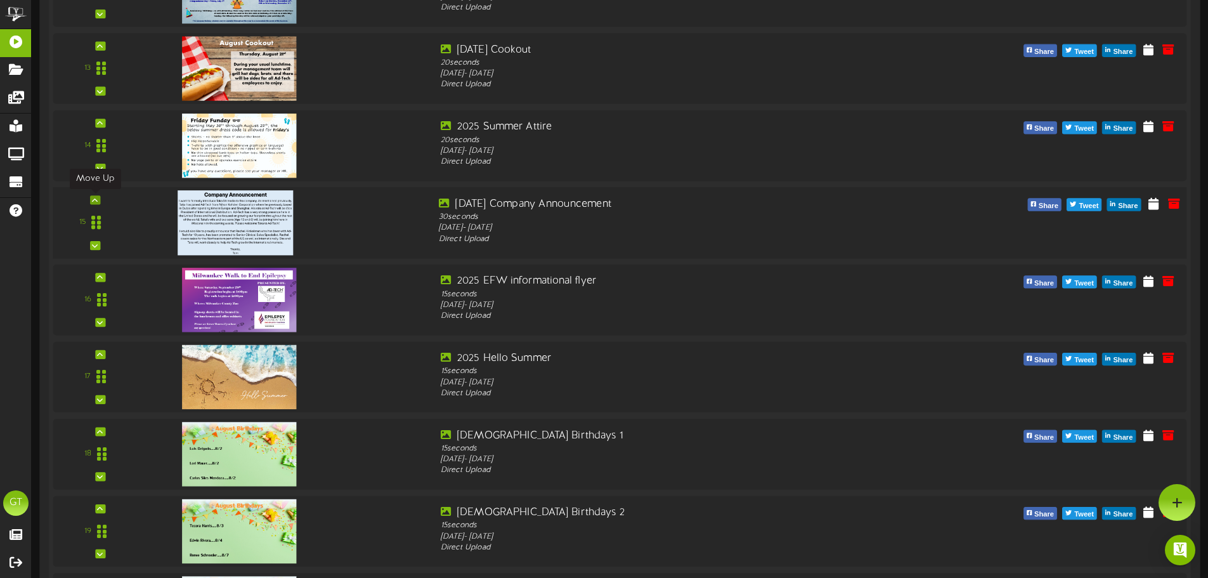
click at [94, 200] on icon at bounding box center [95, 200] width 6 height 6
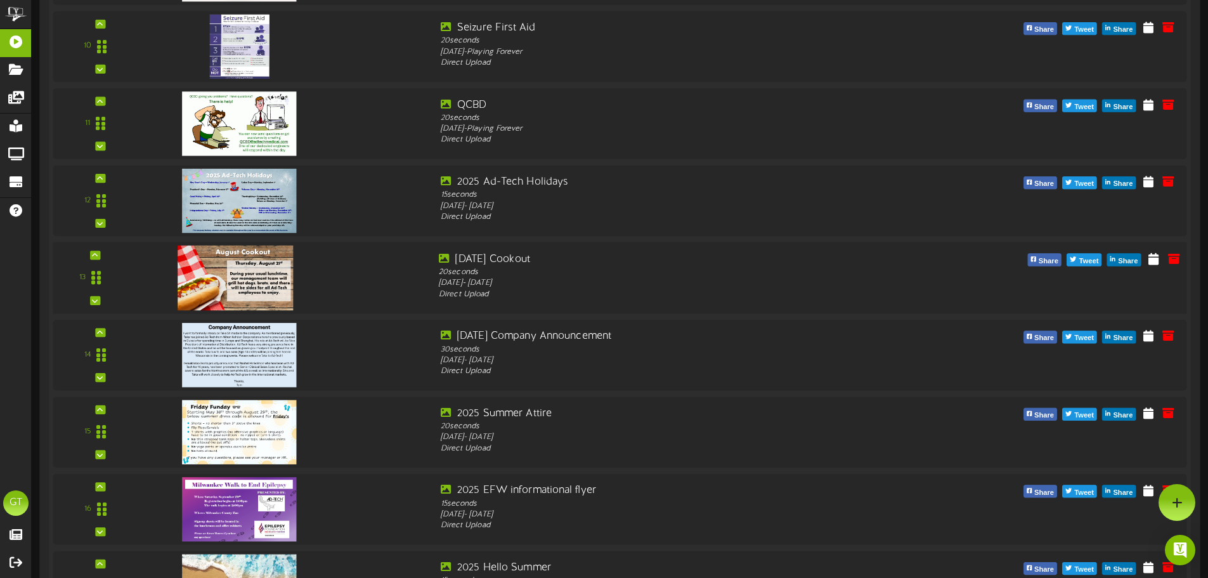
scroll to position [985, 0]
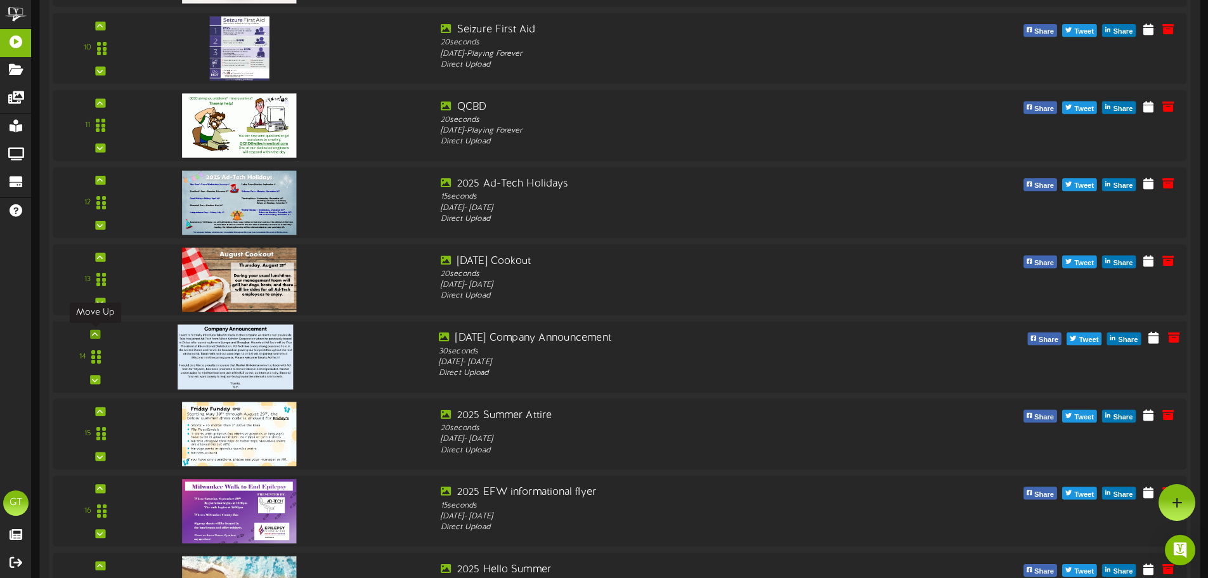
click at [96, 332] on icon at bounding box center [95, 334] width 6 height 6
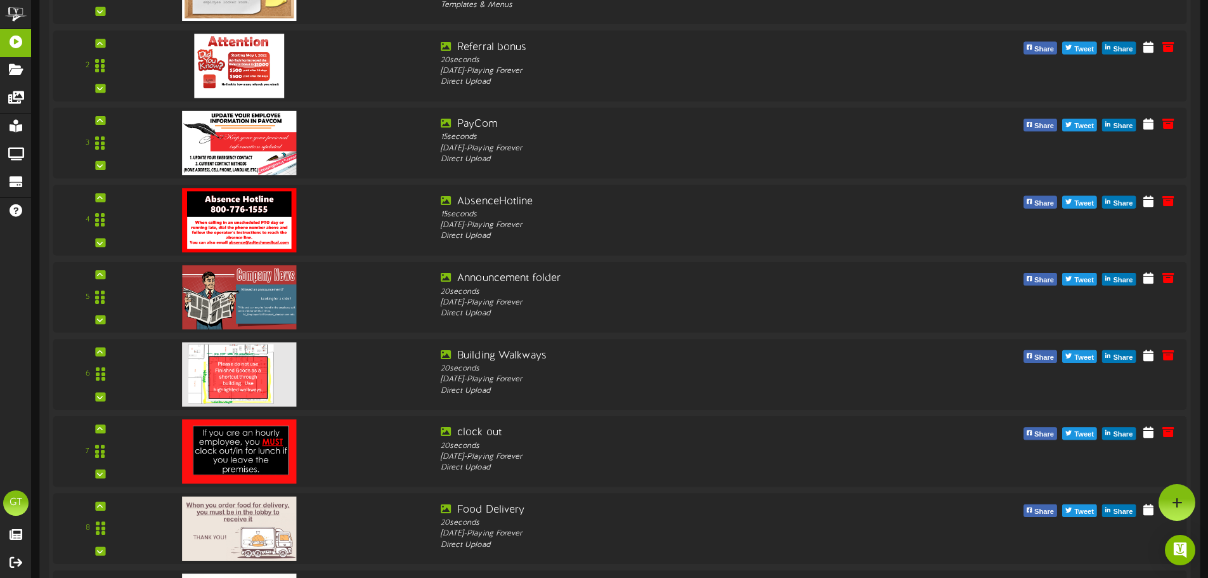
scroll to position [0, 0]
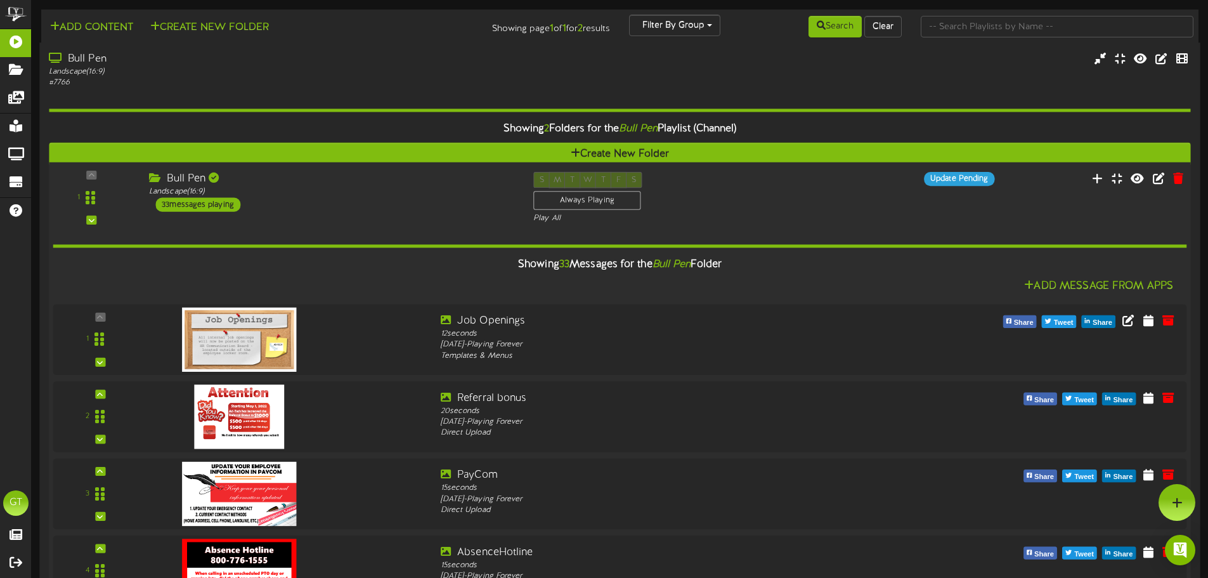
click at [380, 204] on div "Bull Pen Landscape ( 16:9 ) 33 messages playing" at bounding box center [332, 192] width 384 height 40
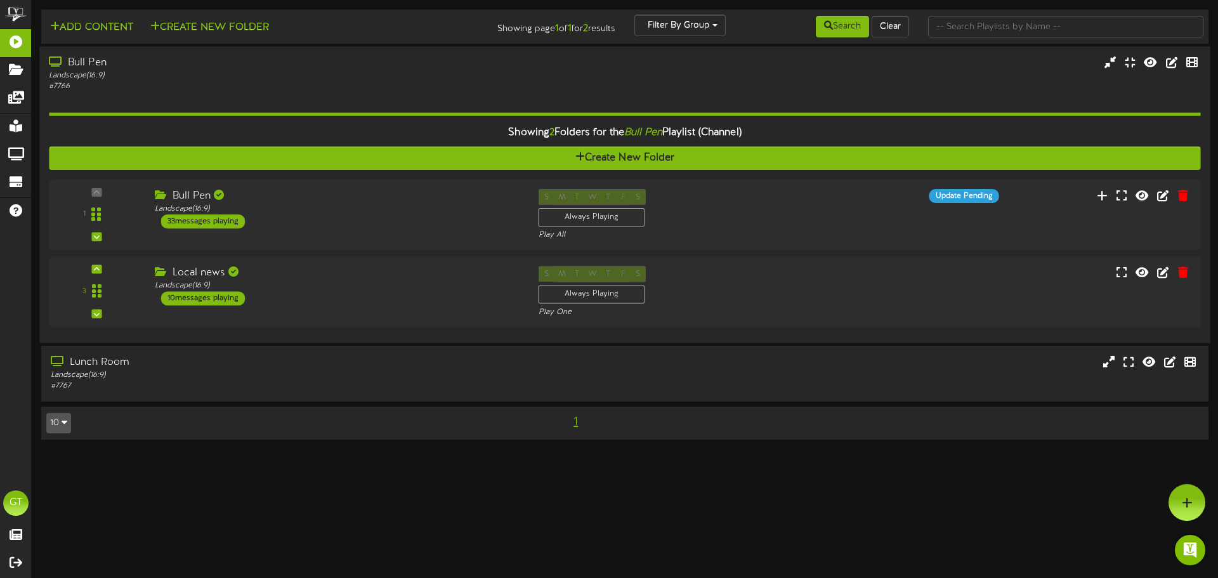
click at [323, 69] on div "Bull Pen" at bounding box center [283, 63] width 469 height 15
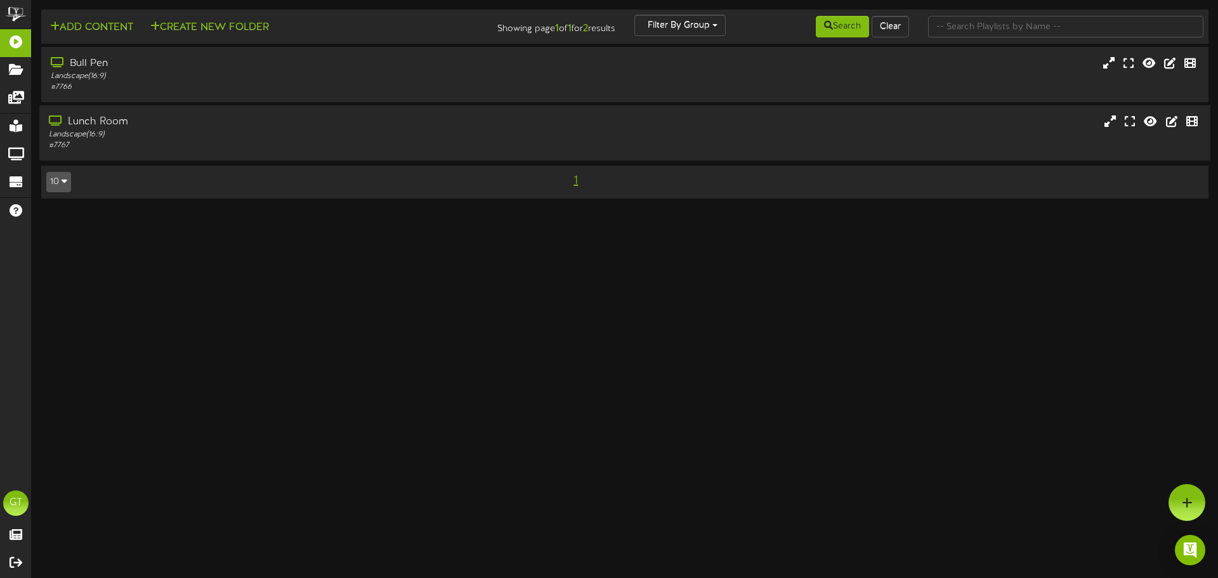
click at [341, 133] on div "Landscape ( 16:9 )" at bounding box center [283, 134] width 469 height 11
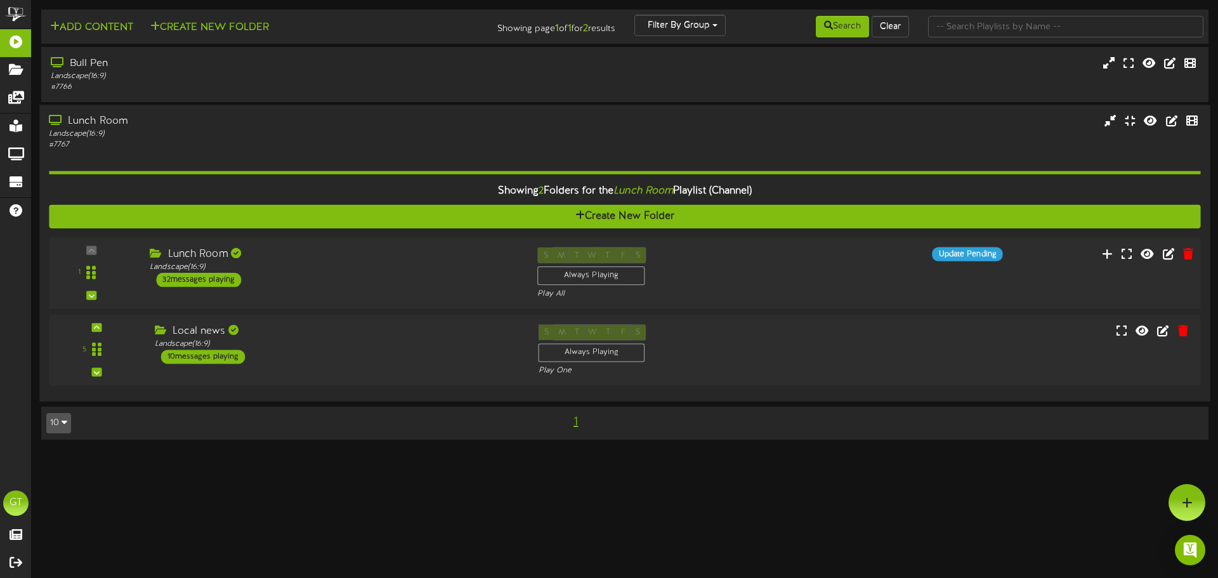
click at [417, 278] on div "Lunch Room Landscape ( 16:9 ) 32 messages playing" at bounding box center [333, 267] width 387 height 40
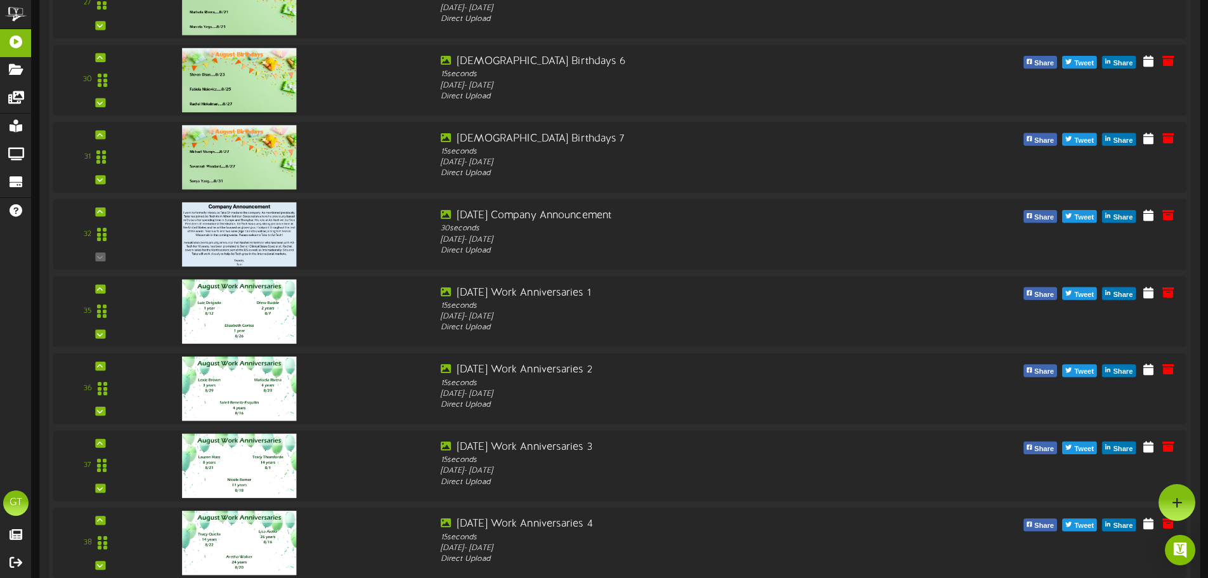
scroll to position [1648, 0]
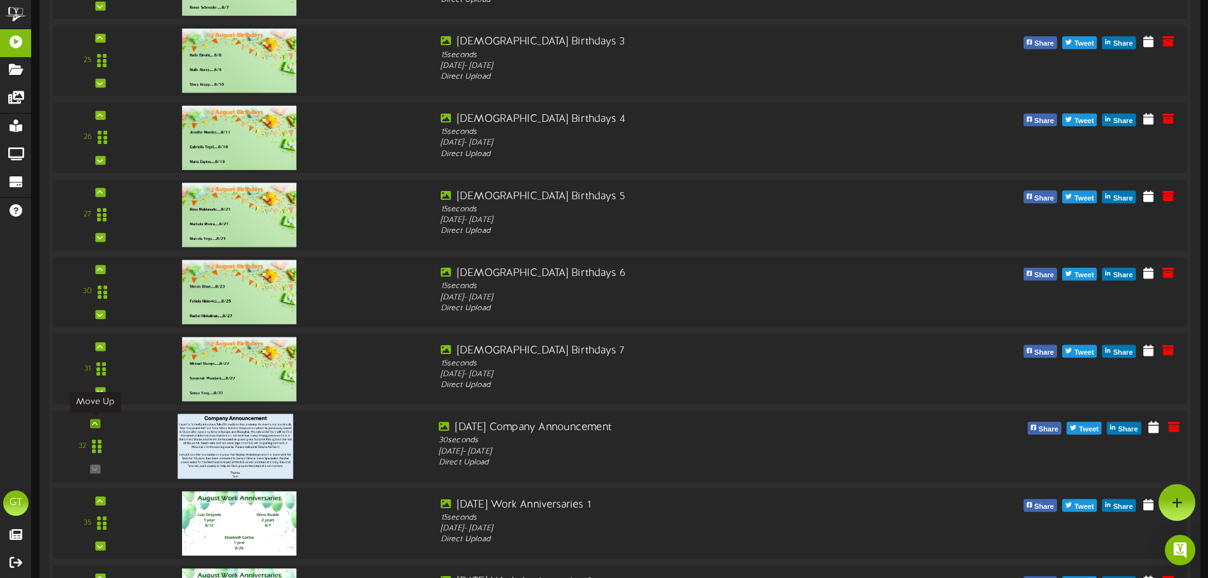
click at [96, 422] on icon at bounding box center [95, 423] width 6 height 6
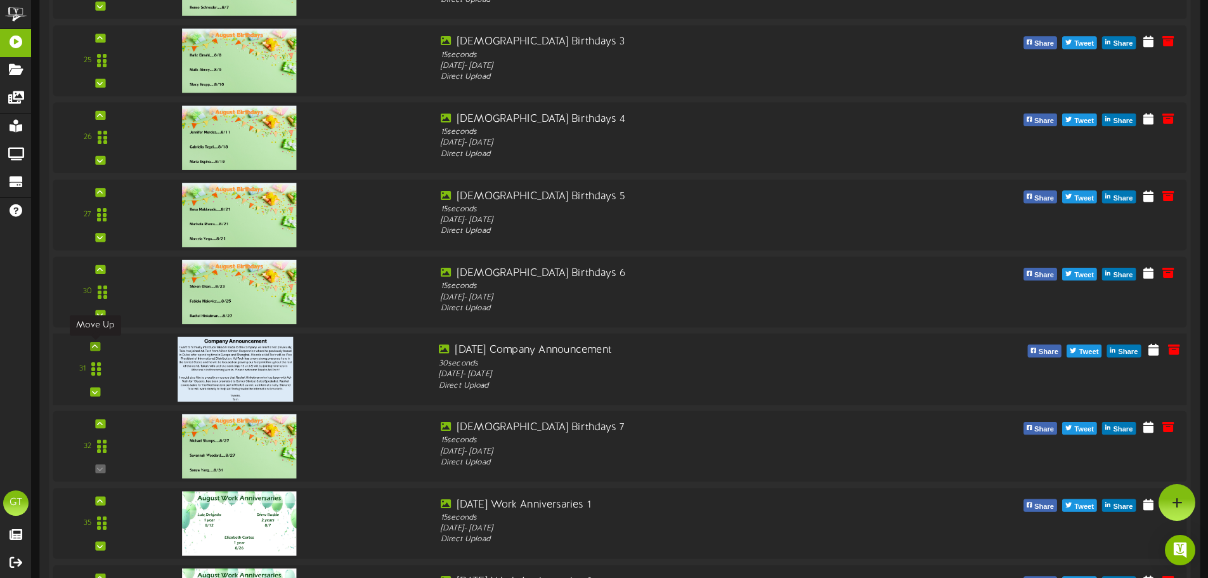
click at [90, 346] on div at bounding box center [95, 346] width 10 height 9
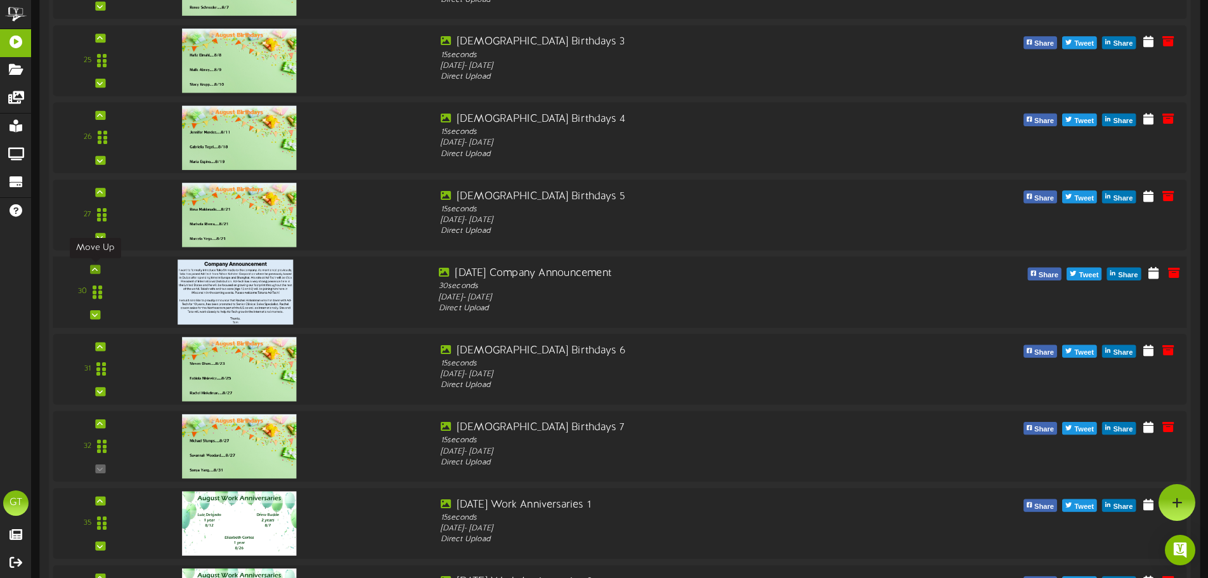
click at [95, 271] on icon at bounding box center [95, 269] width 6 height 6
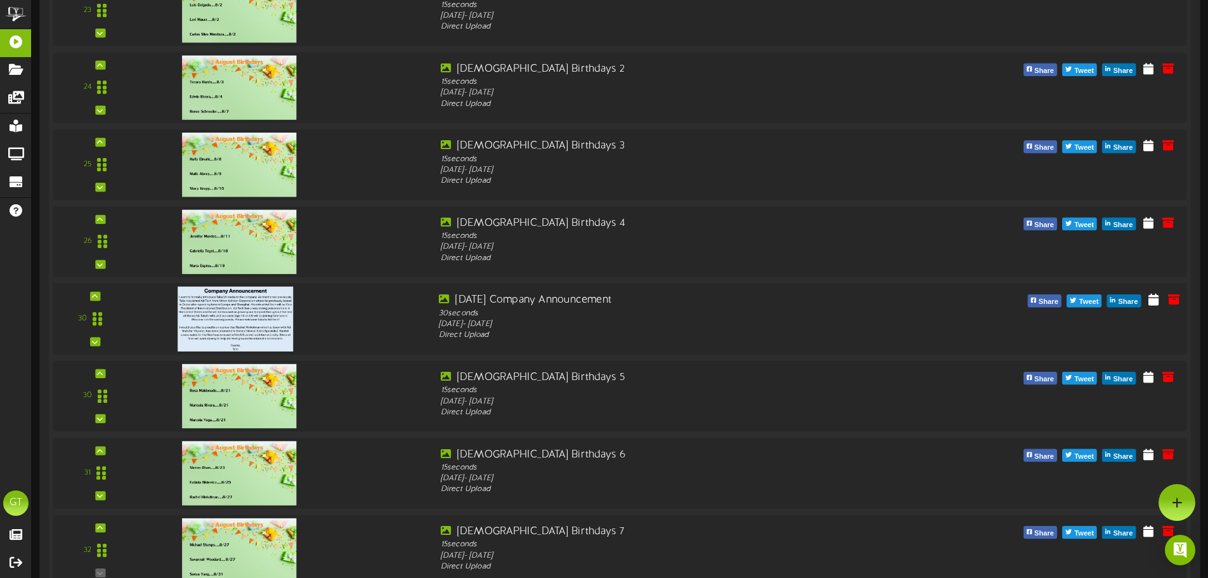
scroll to position [1543, 0]
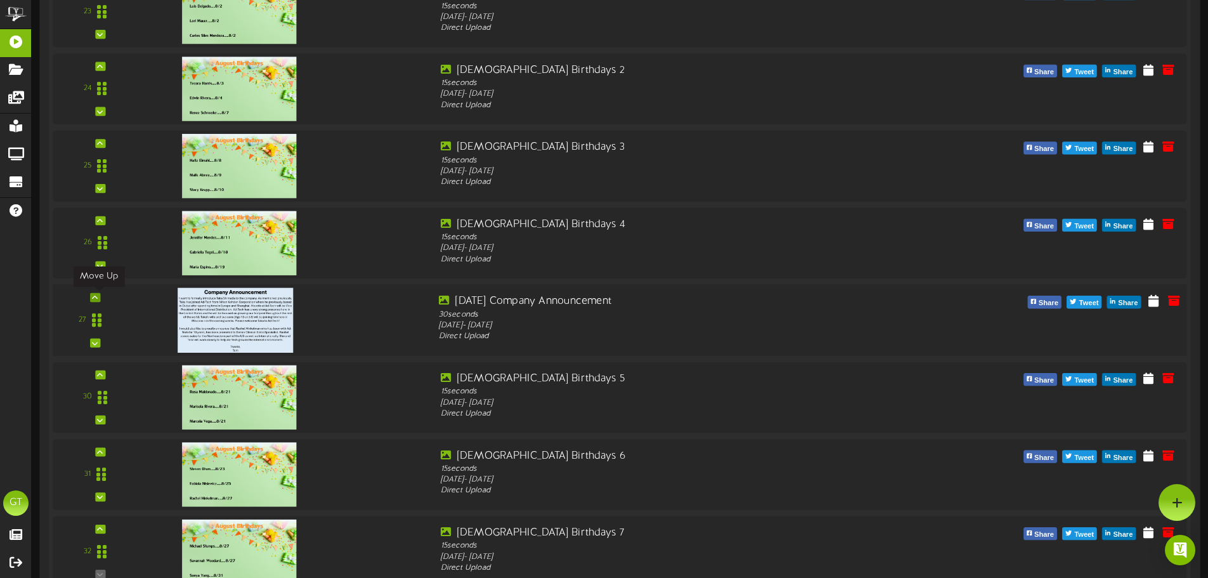
click at [95, 296] on icon at bounding box center [95, 297] width 6 height 6
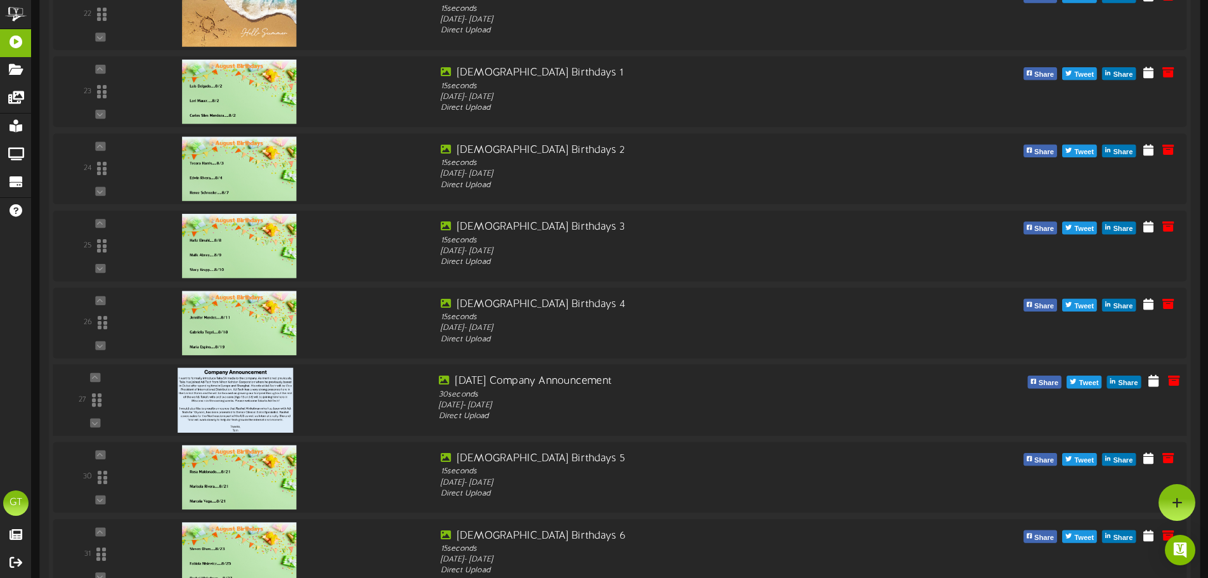
scroll to position [1437, 0]
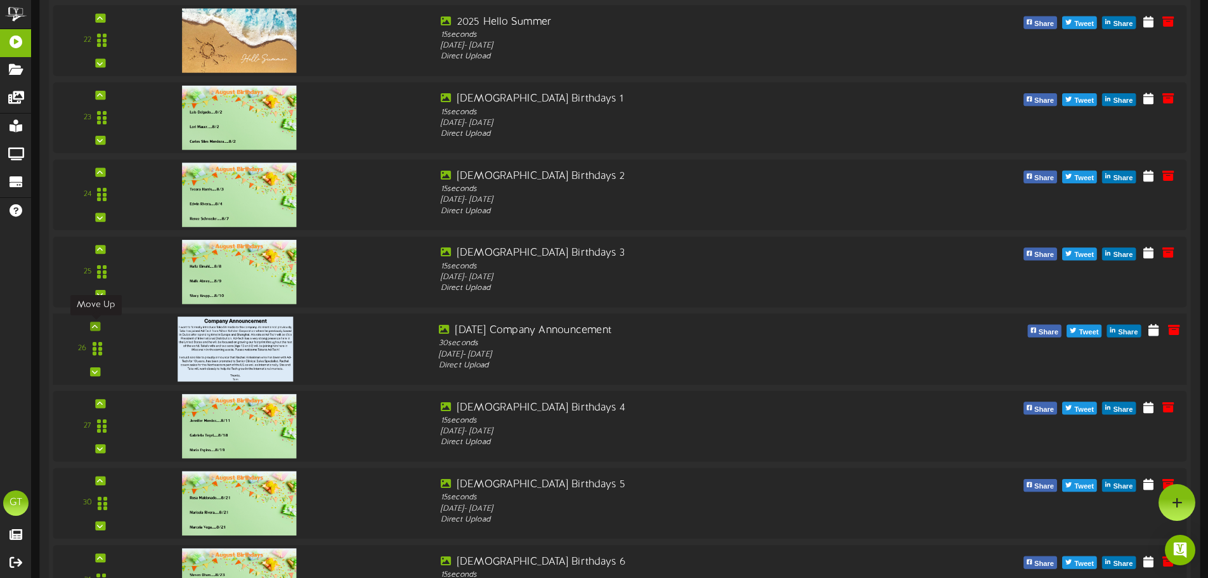
click at [94, 323] on icon at bounding box center [95, 326] width 6 height 6
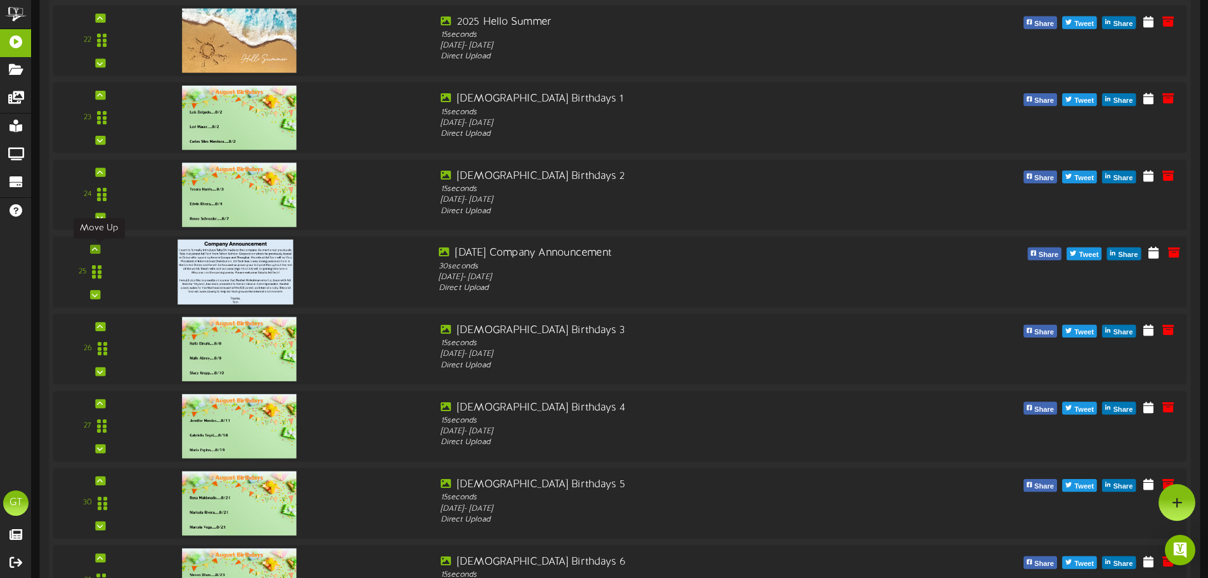
click at [98, 246] on icon at bounding box center [95, 249] width 6 height 6
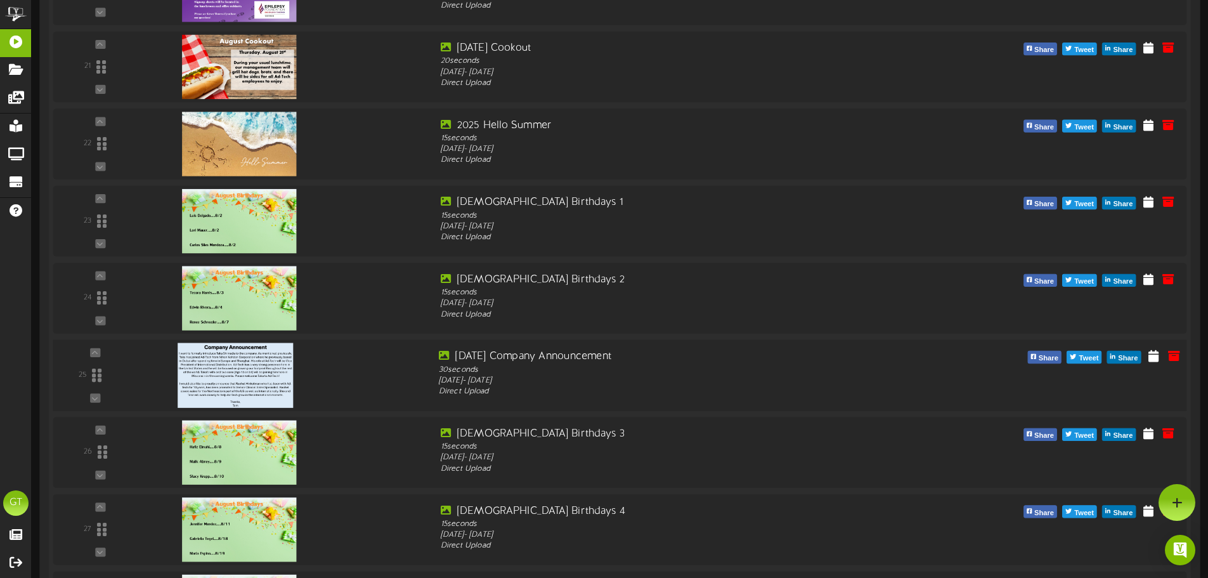
scroll to position [1331, 0]
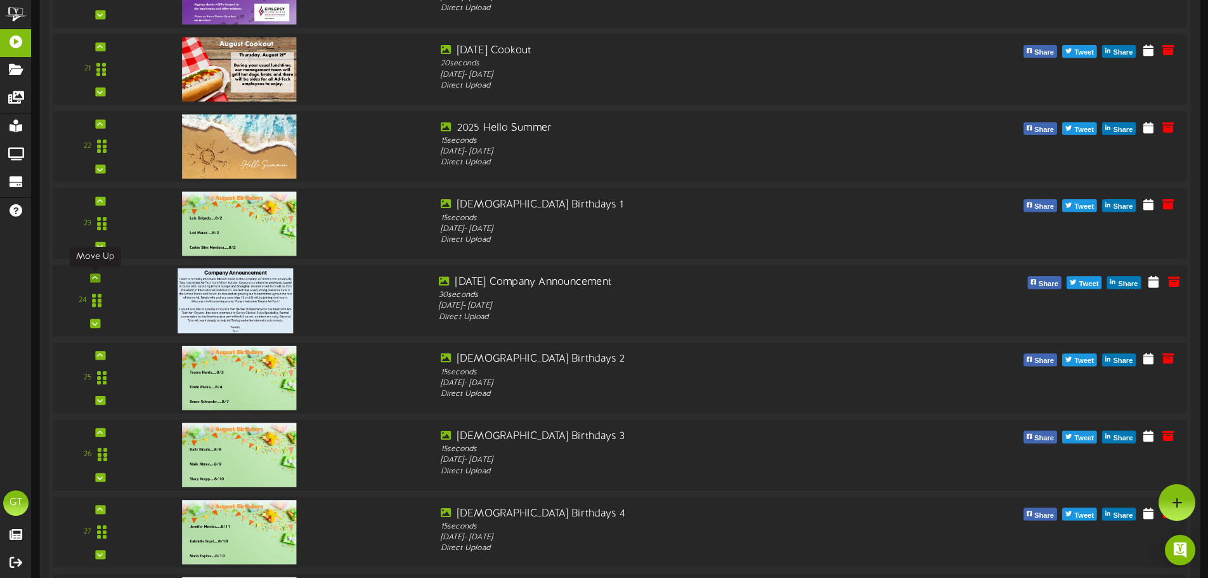
click at [94, 278] on icon at bounding box center [95, 278] width 6 height 6
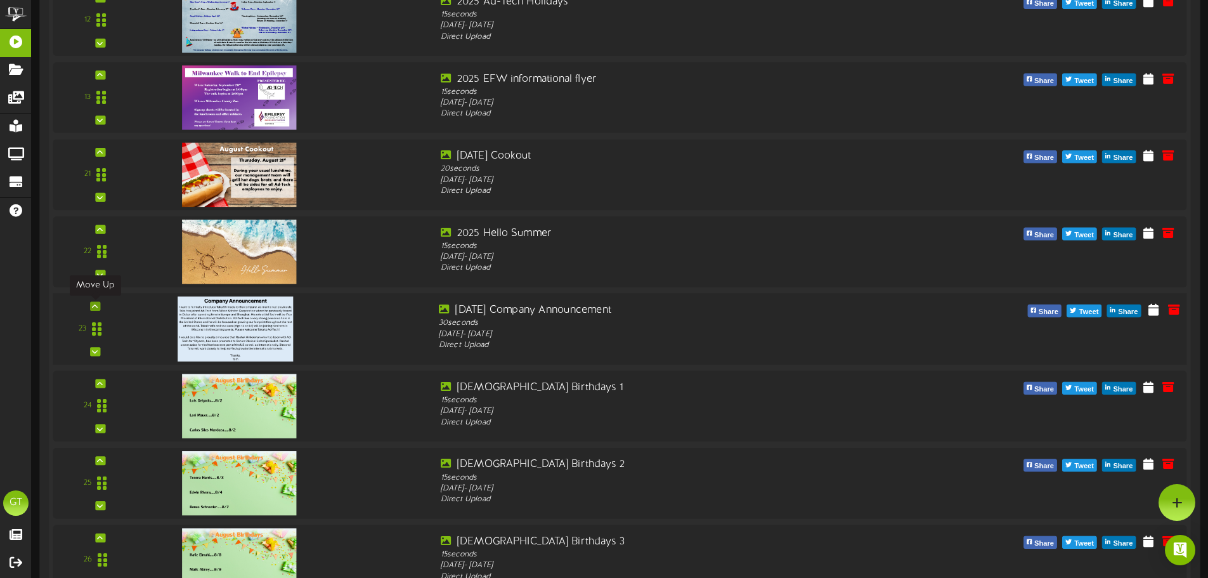
click at [94, 305] on icon at bounding box center [95, 306] width 6 height 6
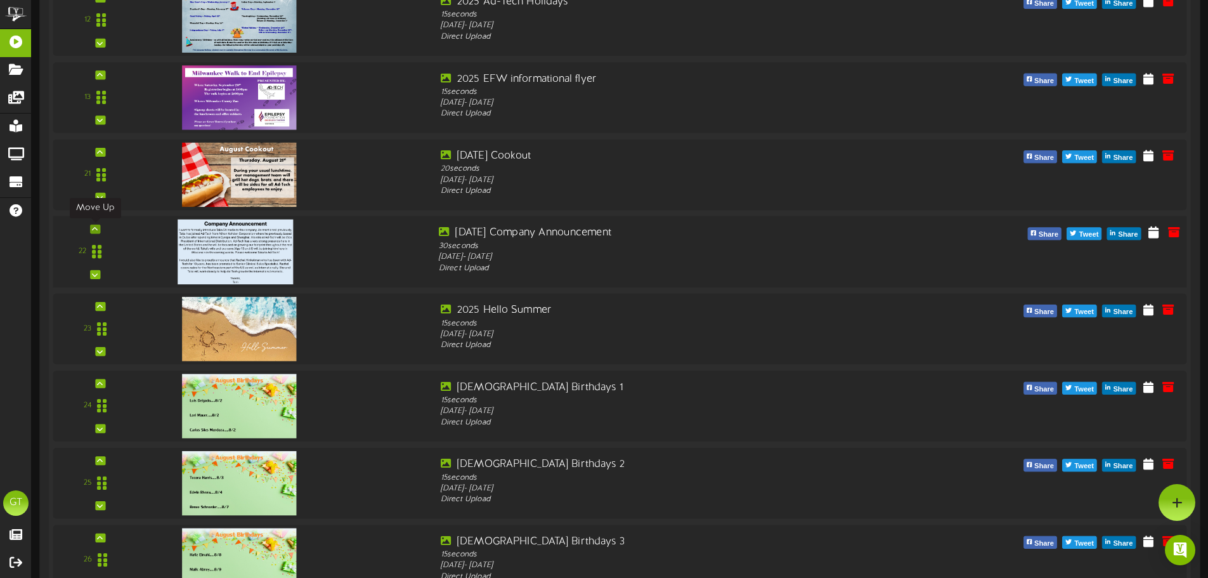
click at [96, 227] on icon at bounding box center [95, 229] width 6 height 6
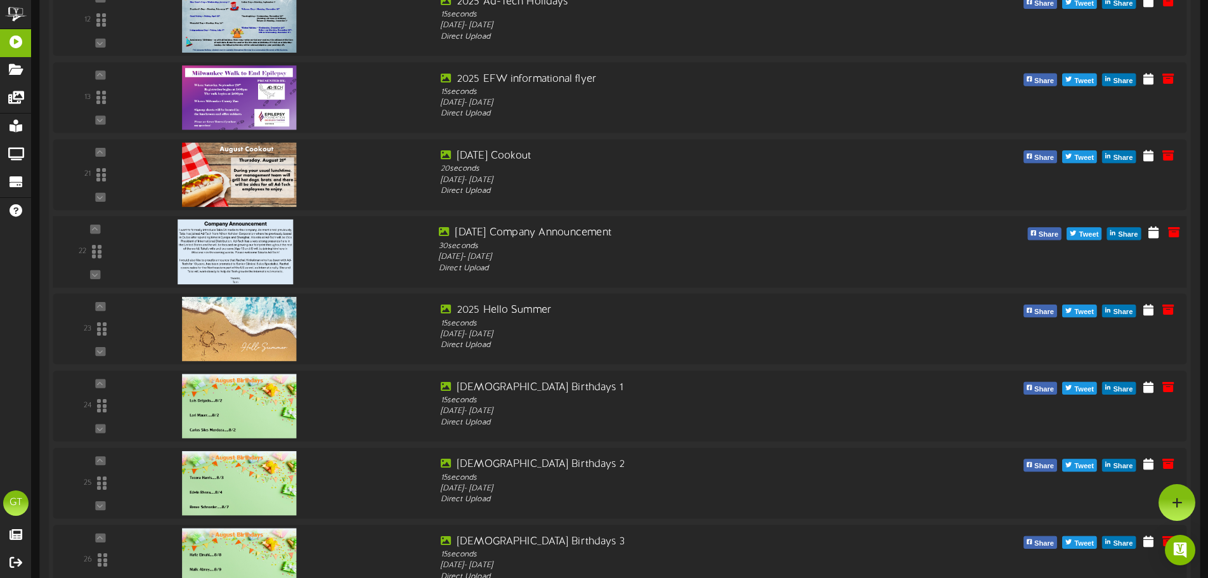
scroll to position [1120, 0]
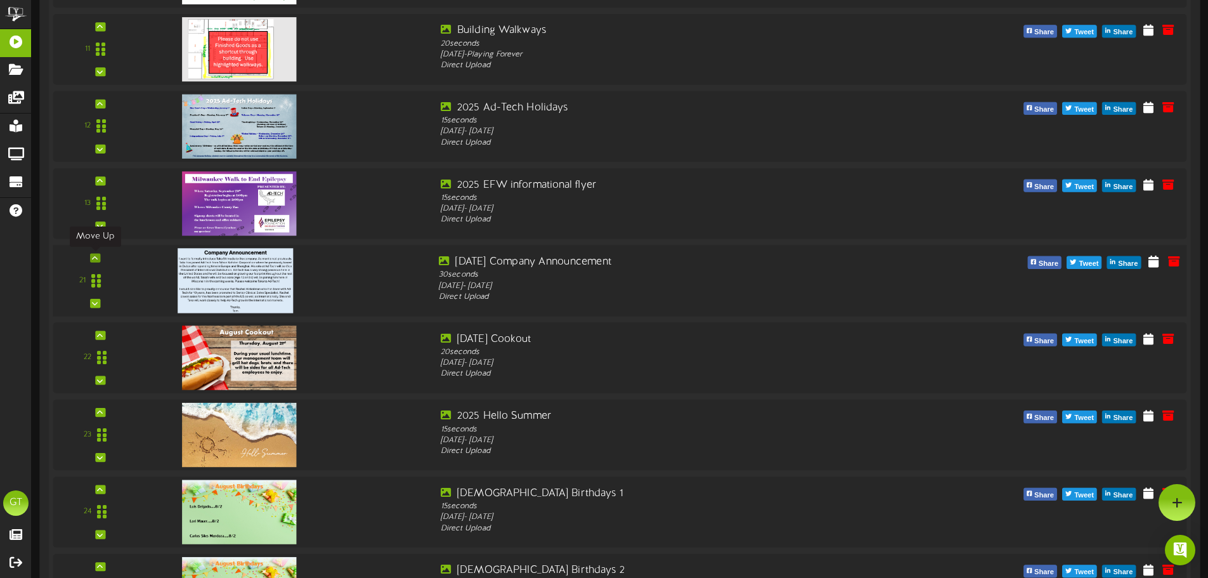
click at [95, 256] on icon at bounding box center [95, 257] width 6 height 6
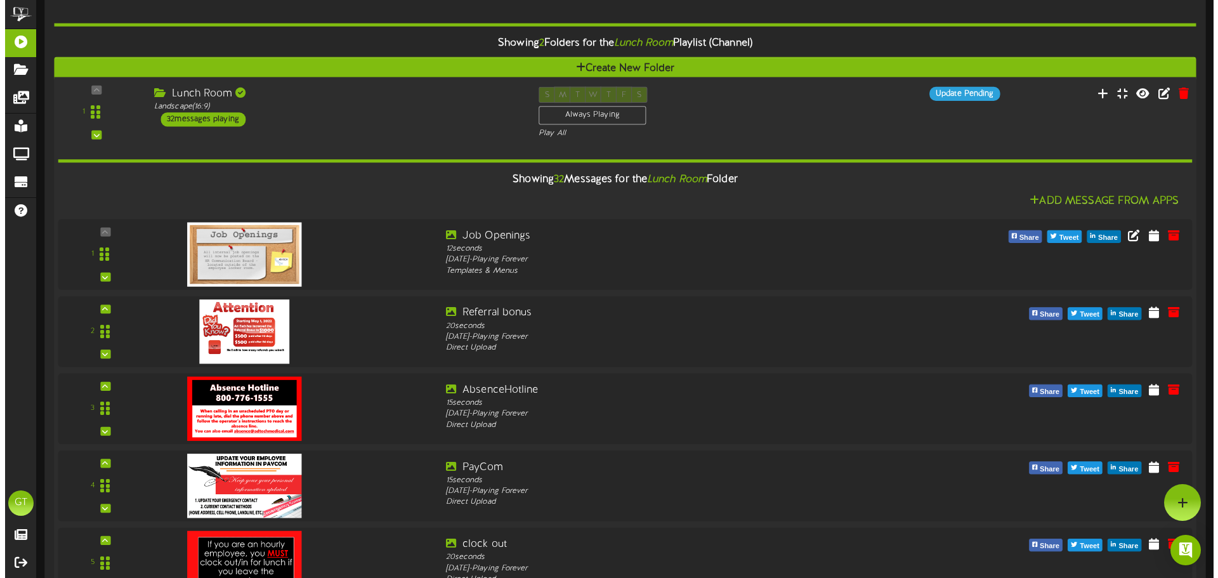
scroll to position [0, 0]
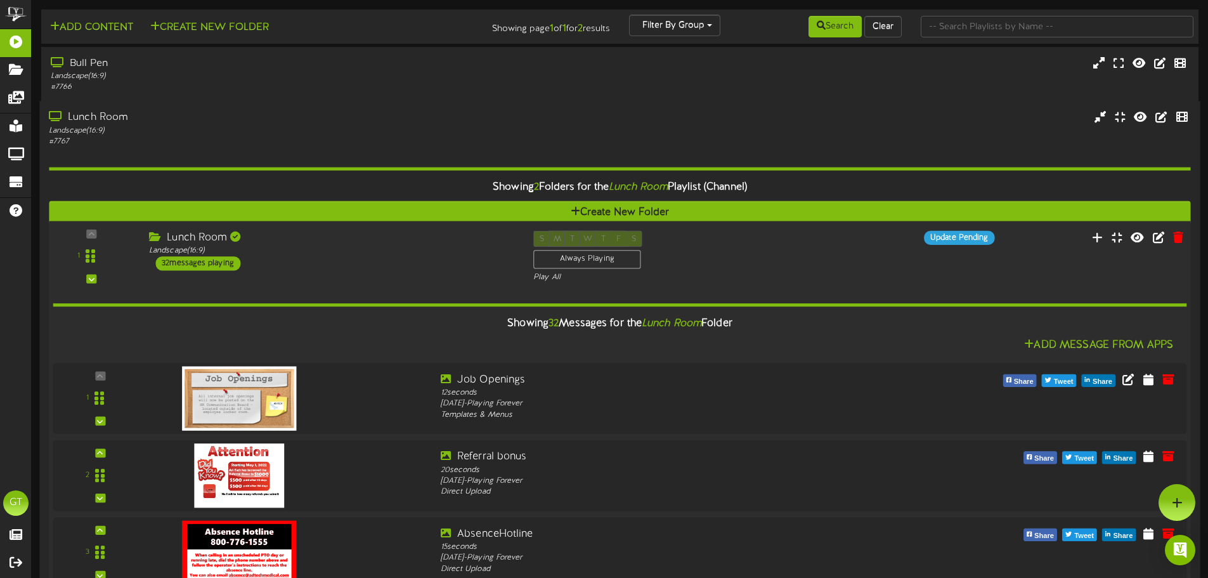
click at [382, 278] on div "1 Lunch Room" at bounding box center [619, 257] width 1153 height 52
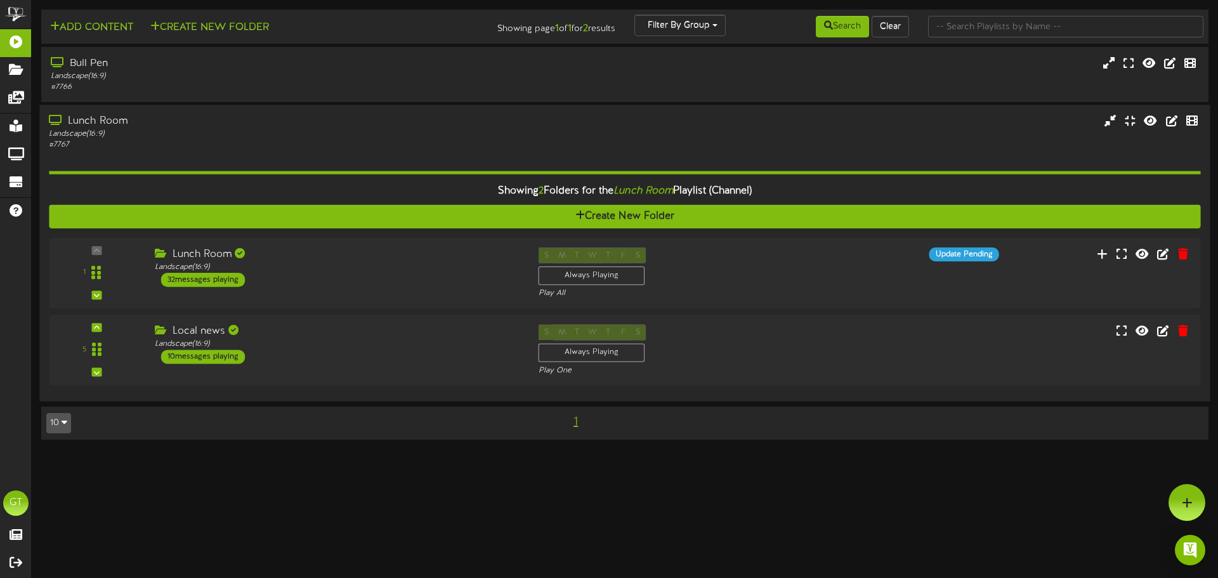
click at [339, 146] on div "# 7767" at bounding box center [283, 145] width 469 height 11
